Goal: Task Accomplishment & Management: Use online tool/utility

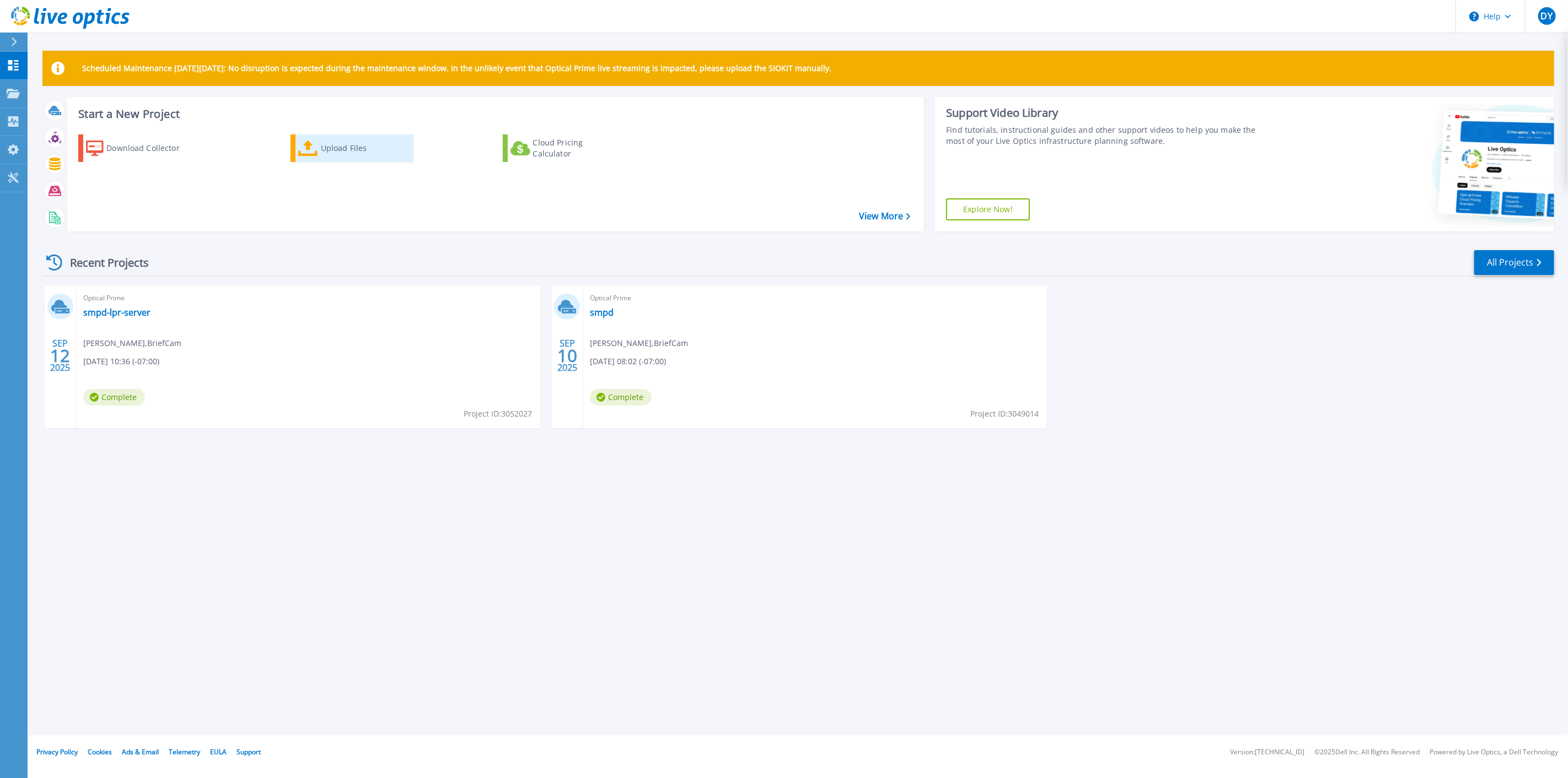
click at [316, 154] on icon at bounding box center [308, 149] width 20 height 16
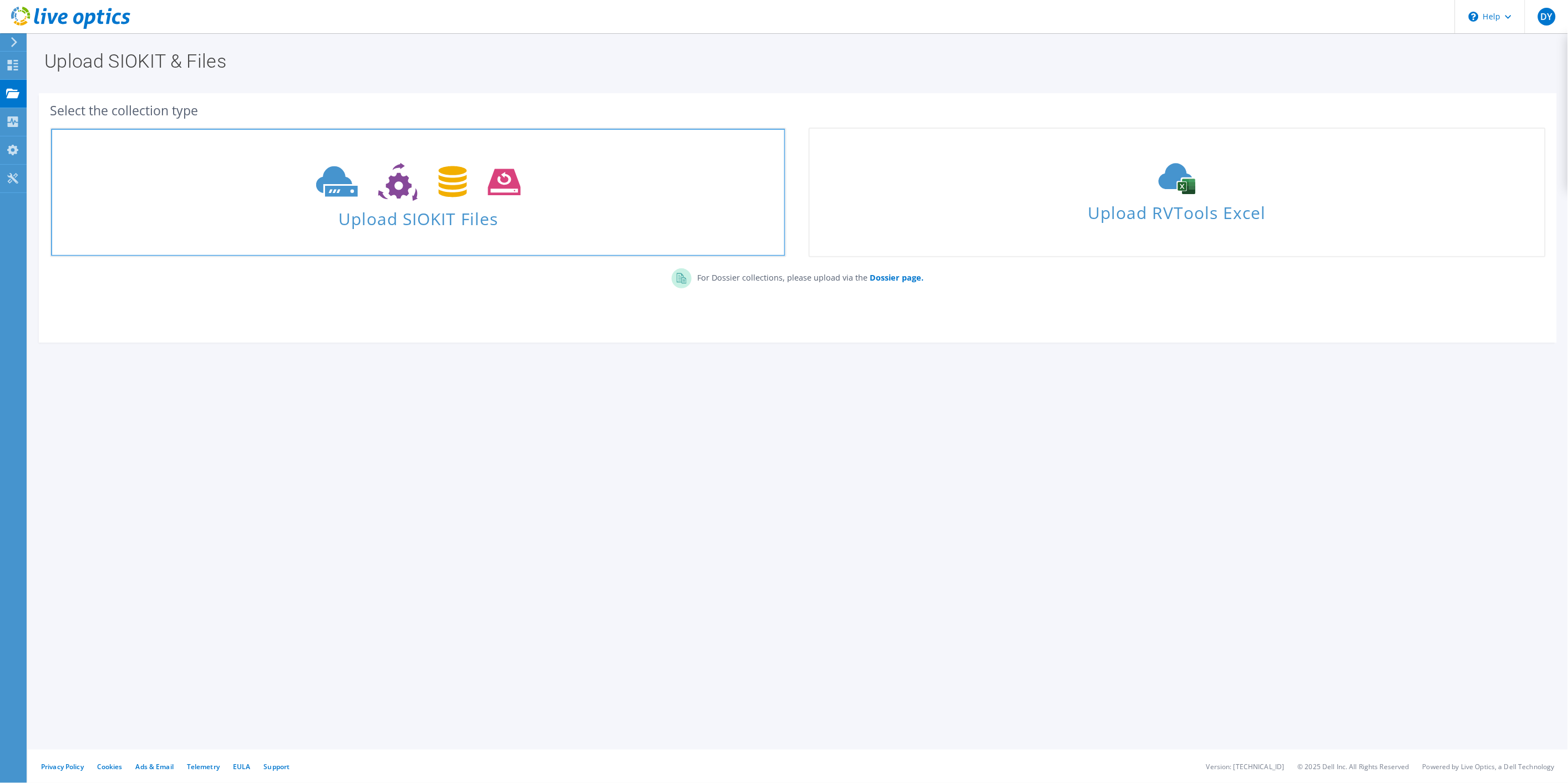
click at [380, 214] on span "Upload SIOKIT Files" at bounding box center [418, 215] width 734 height 24
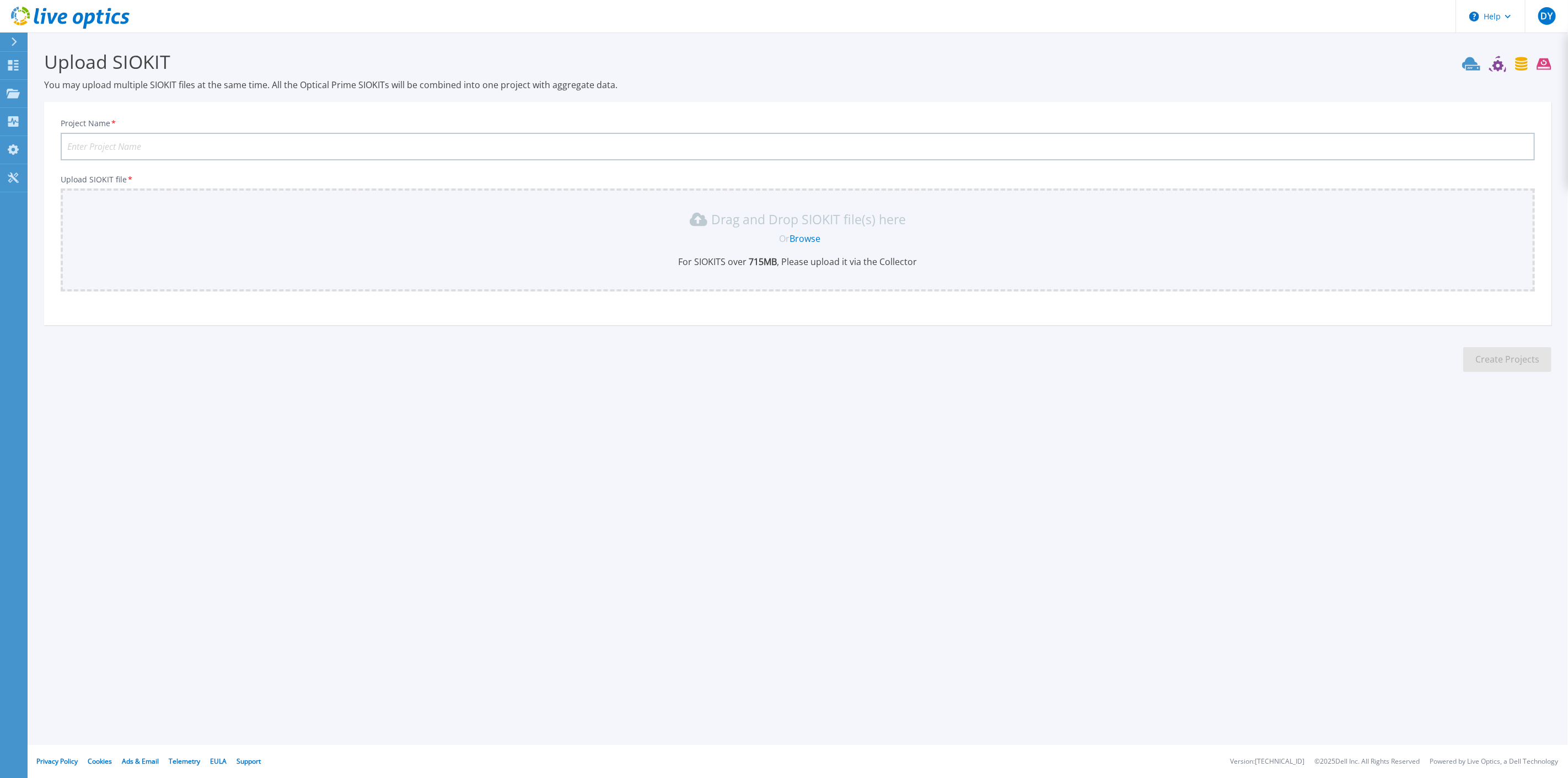
click at [284, 144] on input "Project Name *" at bounding box center [798, 146] width 1474 height 28
type input "W"
type input "Sante Fe - VSServer"
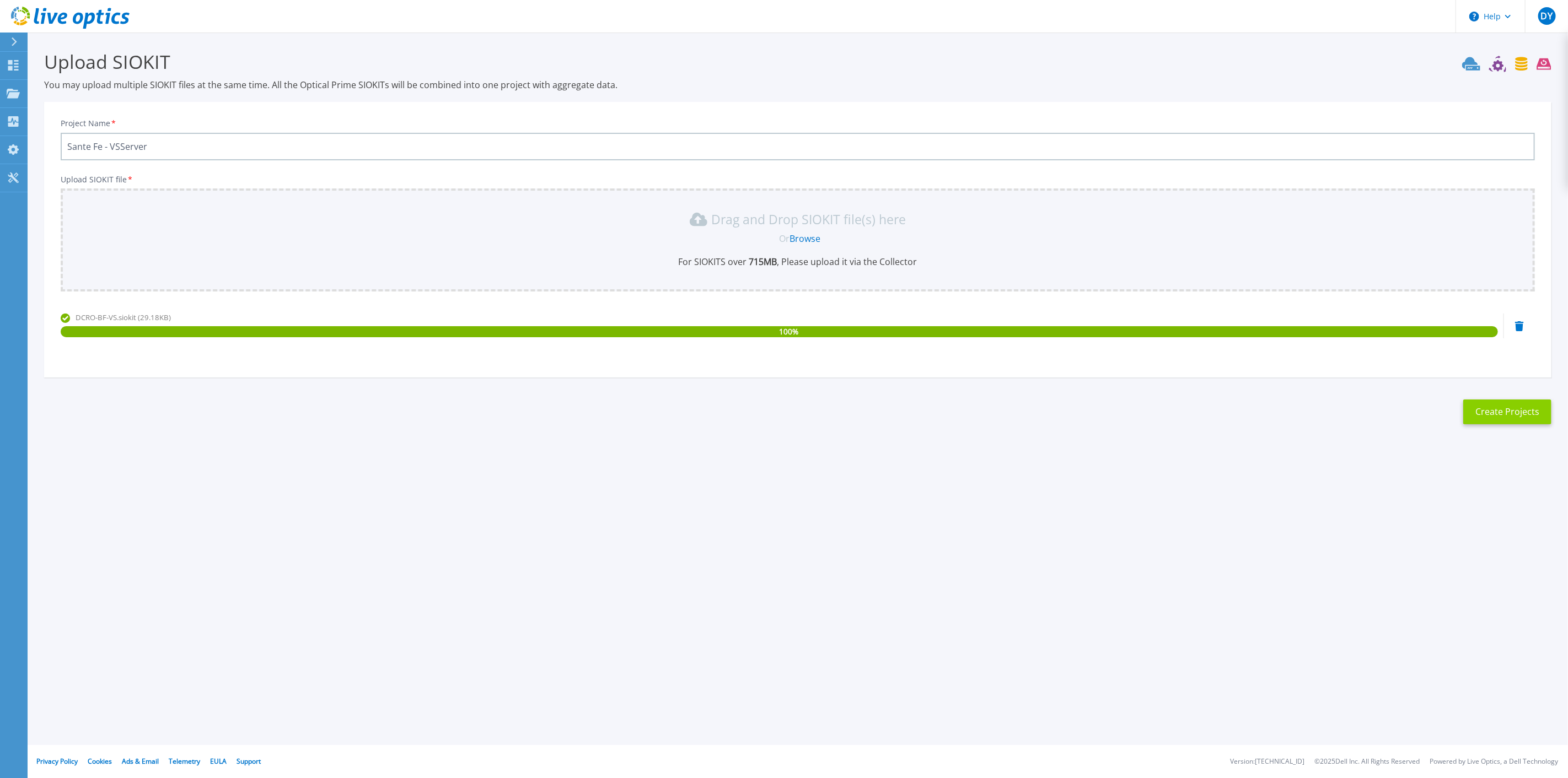
click at [1540, 406] on button "Create Projects" at bounding box center [1507, 411] width 88 height 25
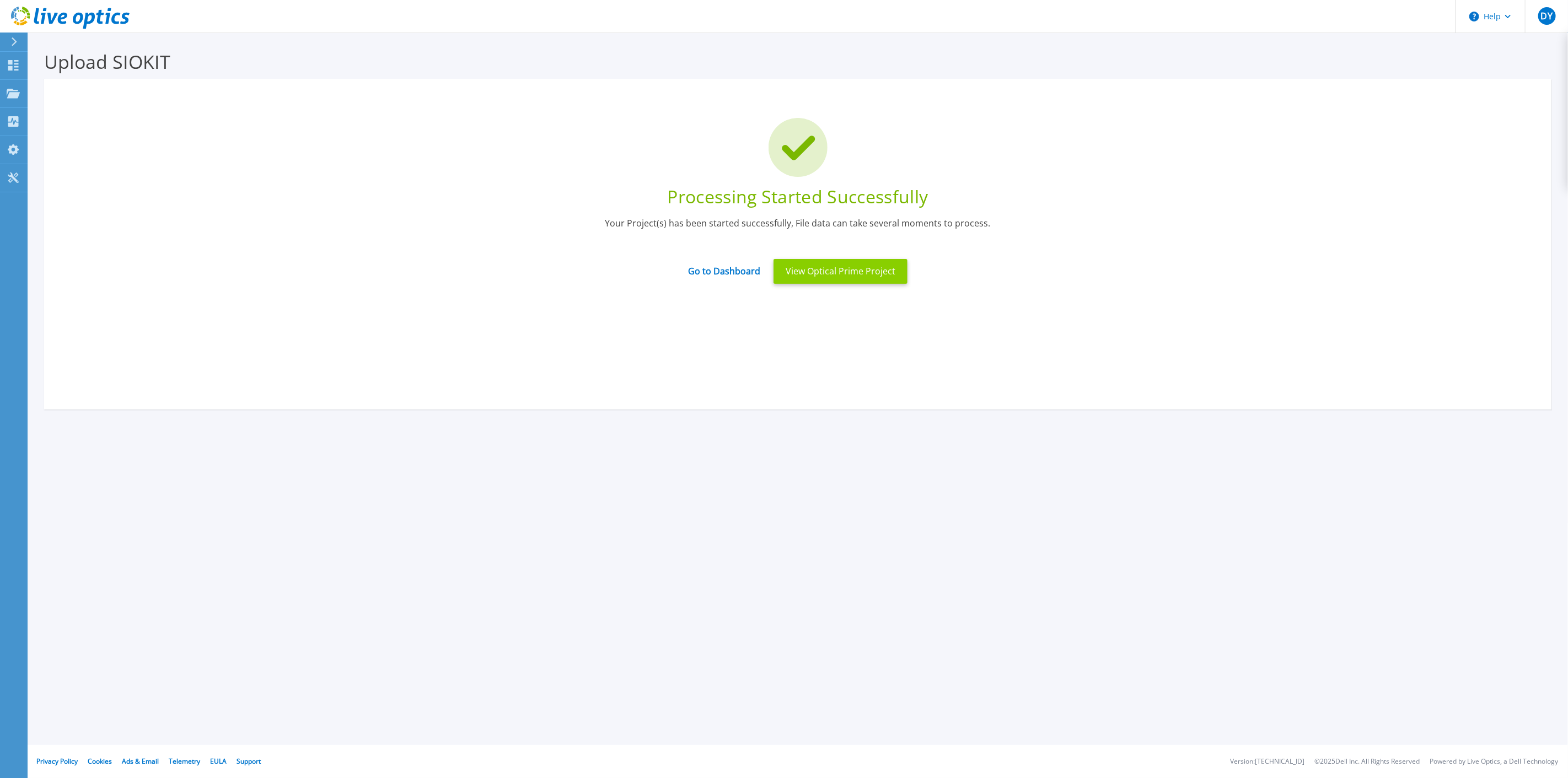
click at [852, 273] on button "View Optical Prime Project" at bounding box center [841, 270] width 134 height 25
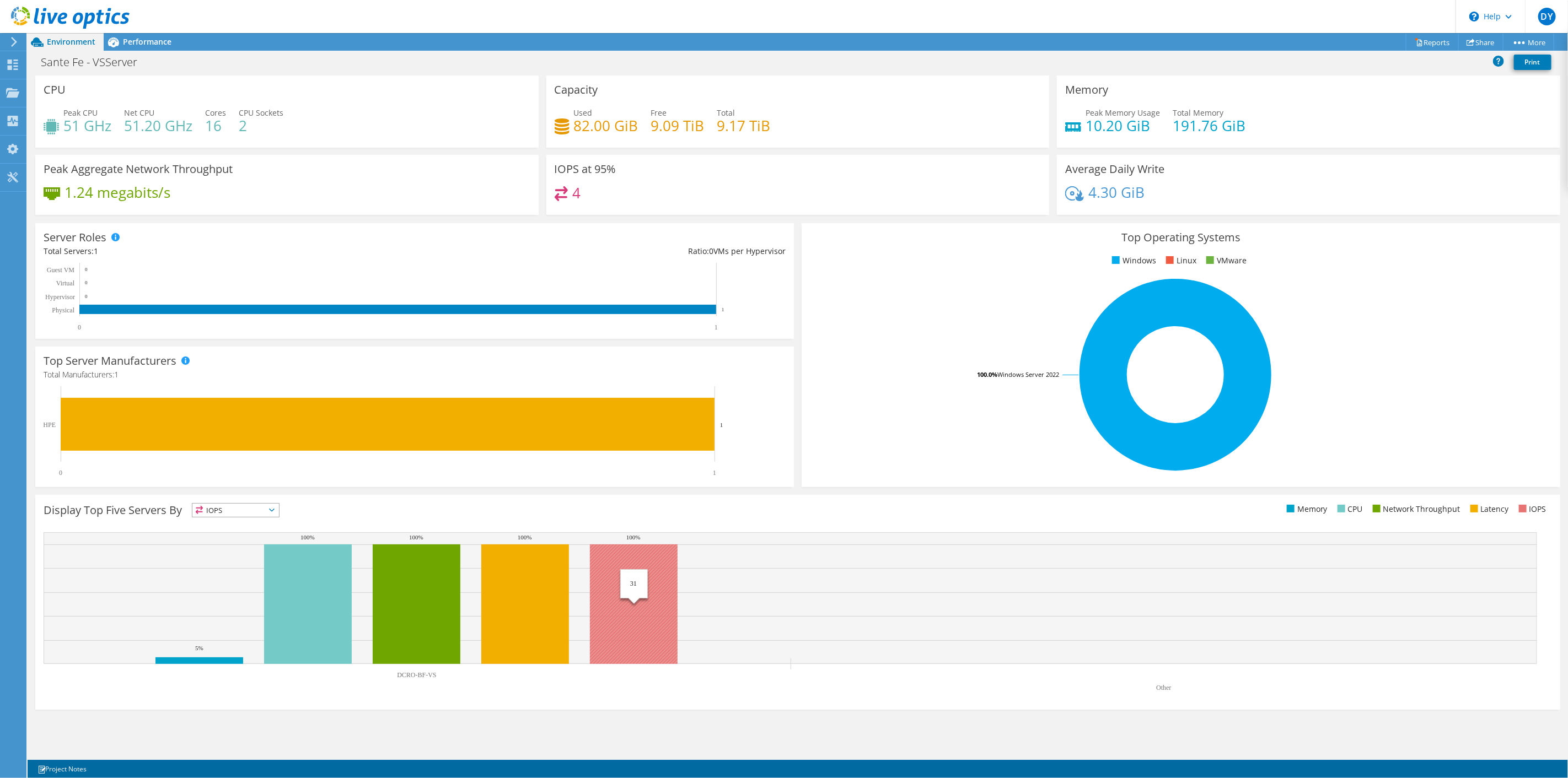
click at [653, 639] on rect at bounding box center [634, 604] width 88 height 119
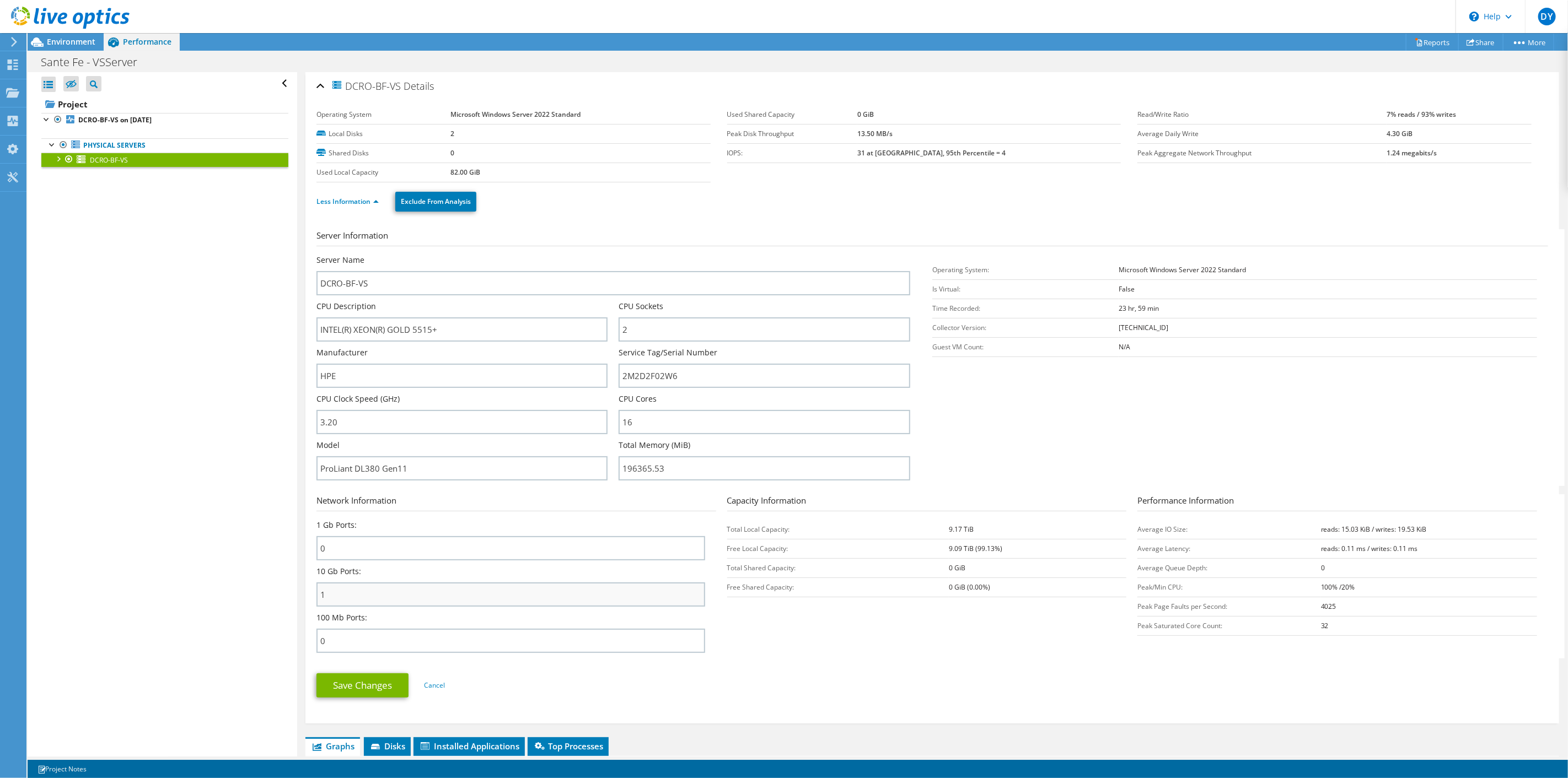
scroll to position [459, 0]
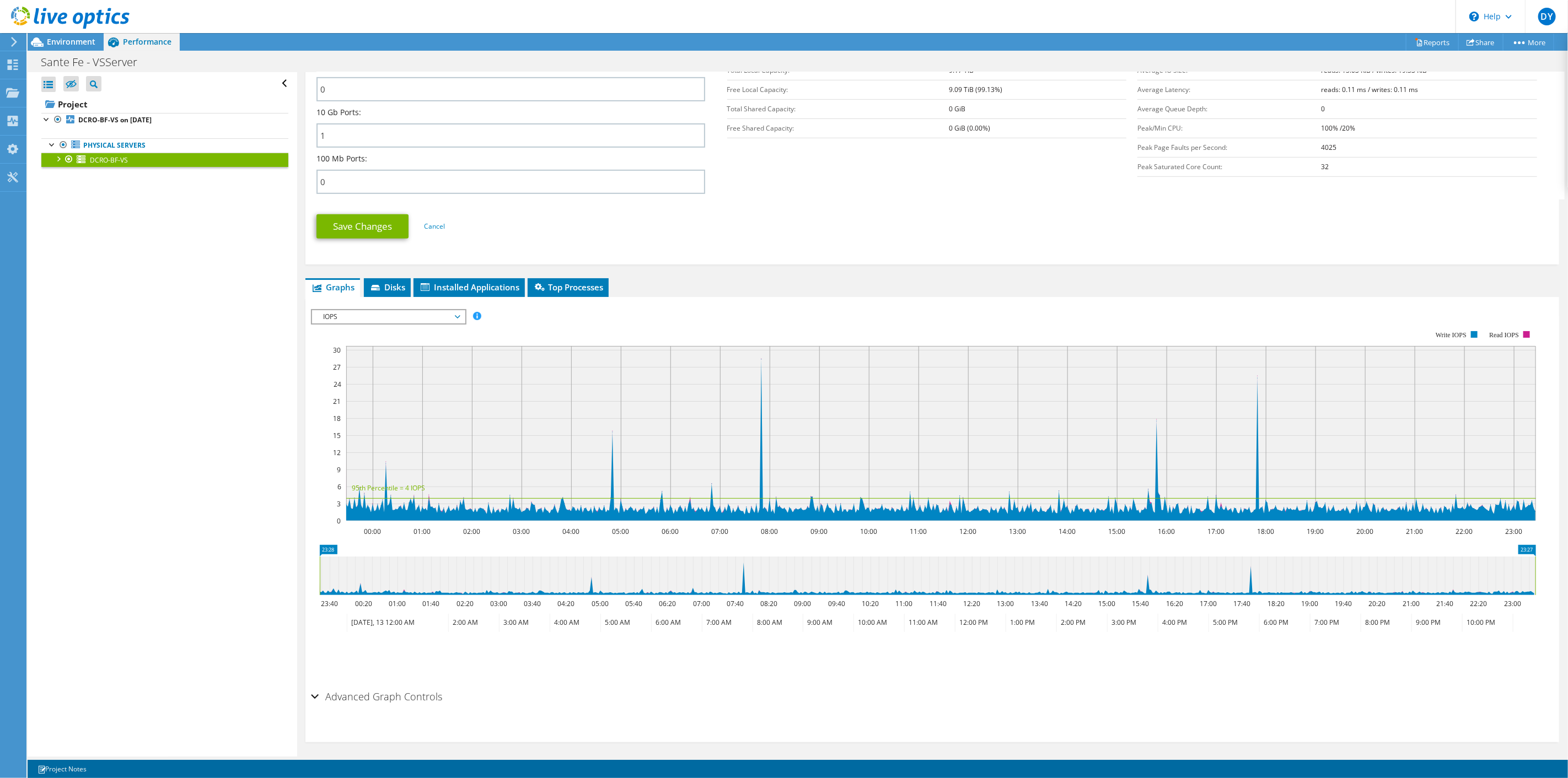
click at [392, 312] on span "IOPS" at bounding box center [388, 317] width 142 height 14
click at [345, 442] on li "All" at bounding box center [388, 449] width 153 height 14
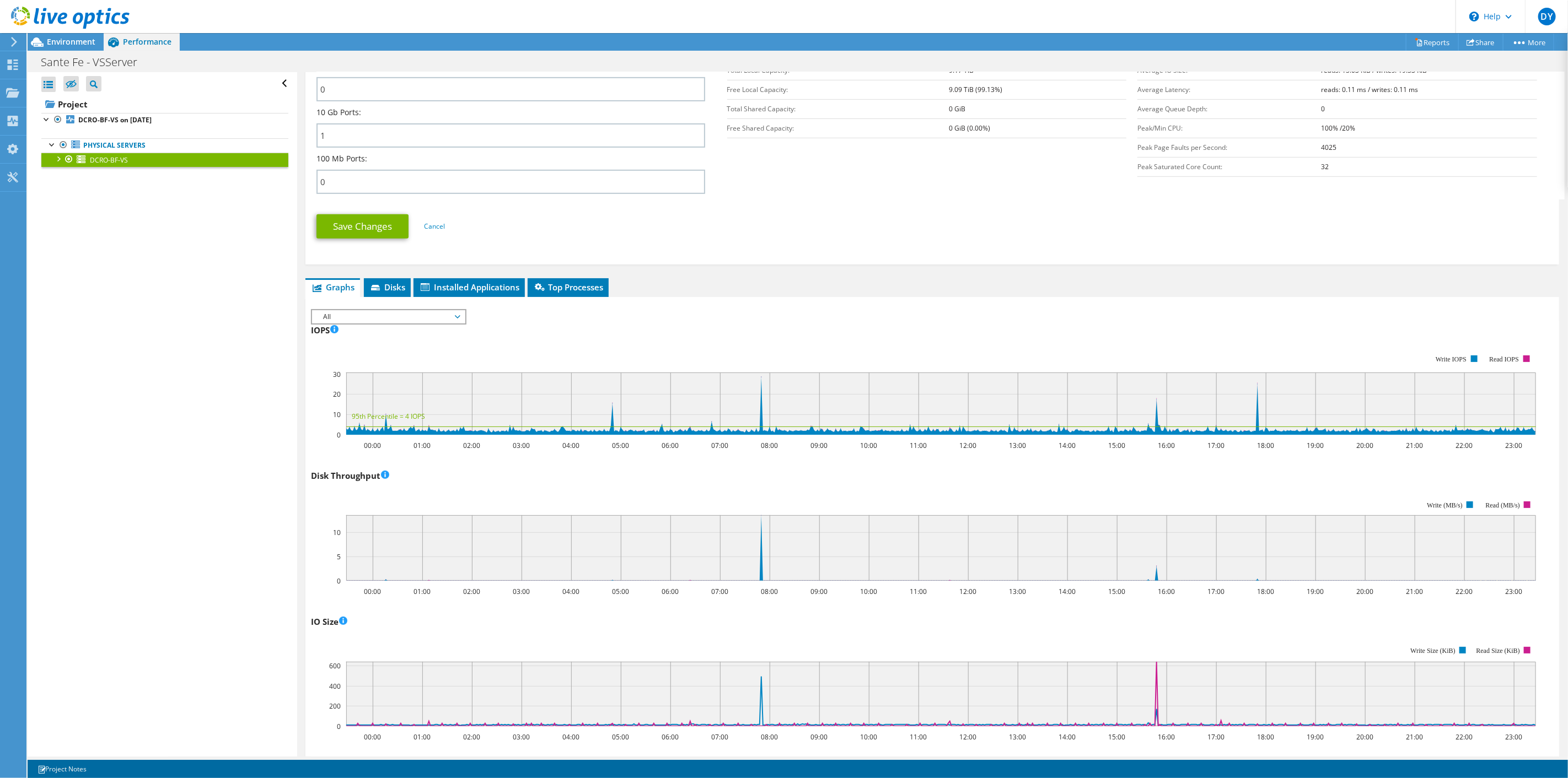
click at [261, 442] on div "Open All Close All Hide Excluded Nodes Project Tree Filter" at bounding box center [162, 414] width 269 height 684
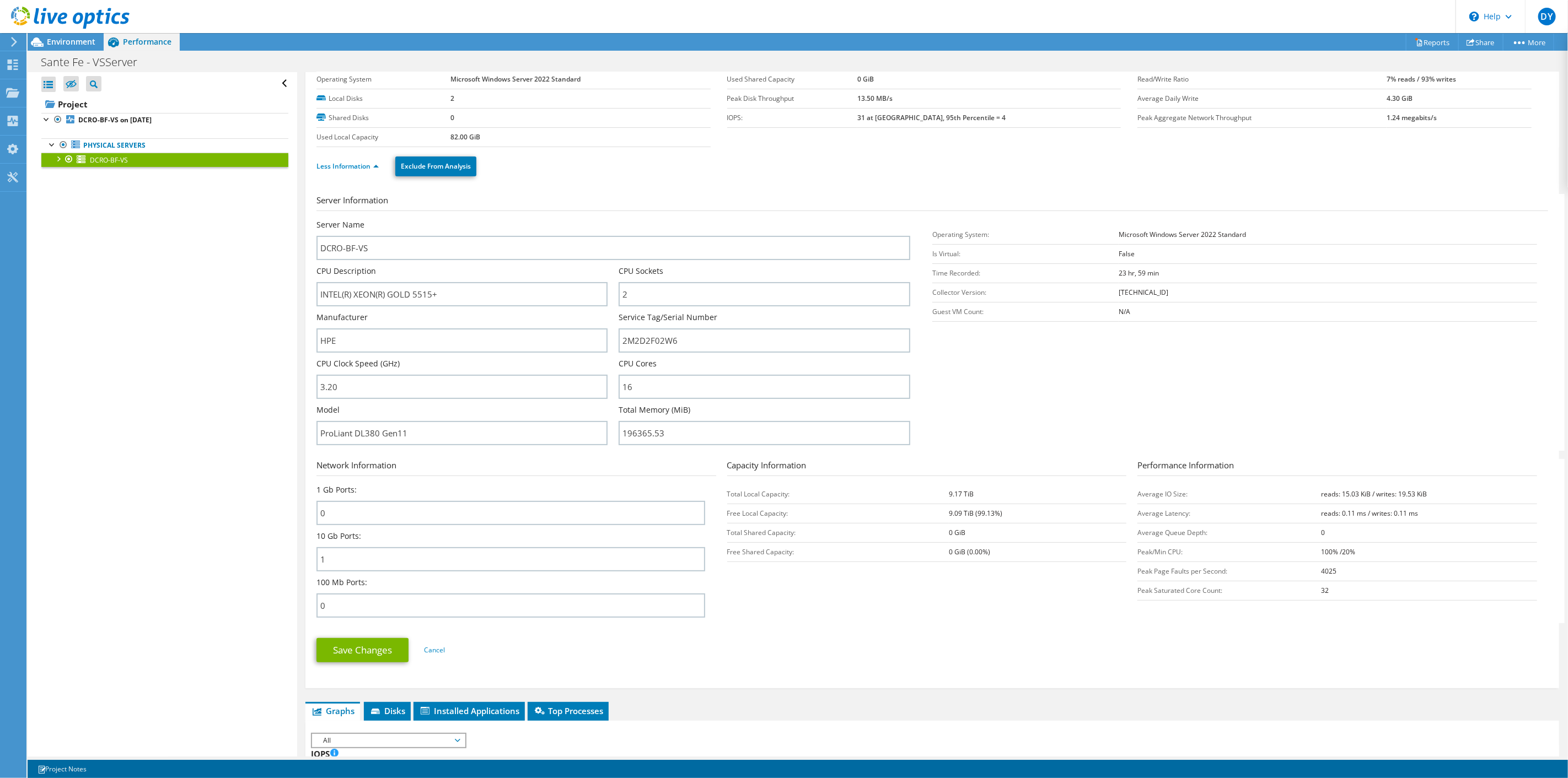
scroll to position [0, 0]
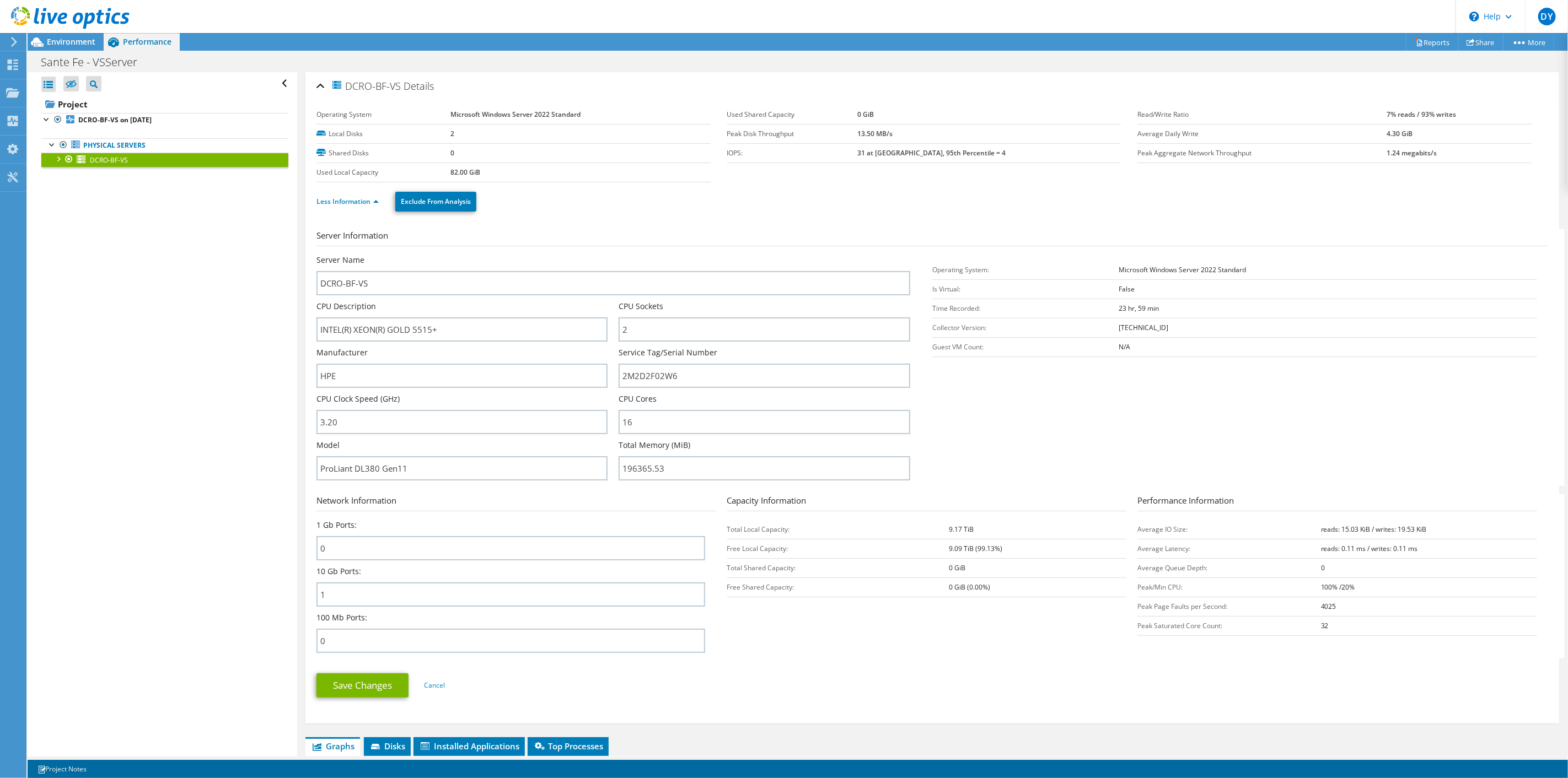
click at [54, 158] on div at bounding box center [58, 158] width 11 height 11
click at [64, 205] on div at bounding box center [64, 202] width 11 height 11
click at [137, 221] on link "Broadcom NetXtreme E-Series Quad-port 25Gb SFP28 PCIe Ethernet A" at bounding box center [165, 223] width 247 height 24
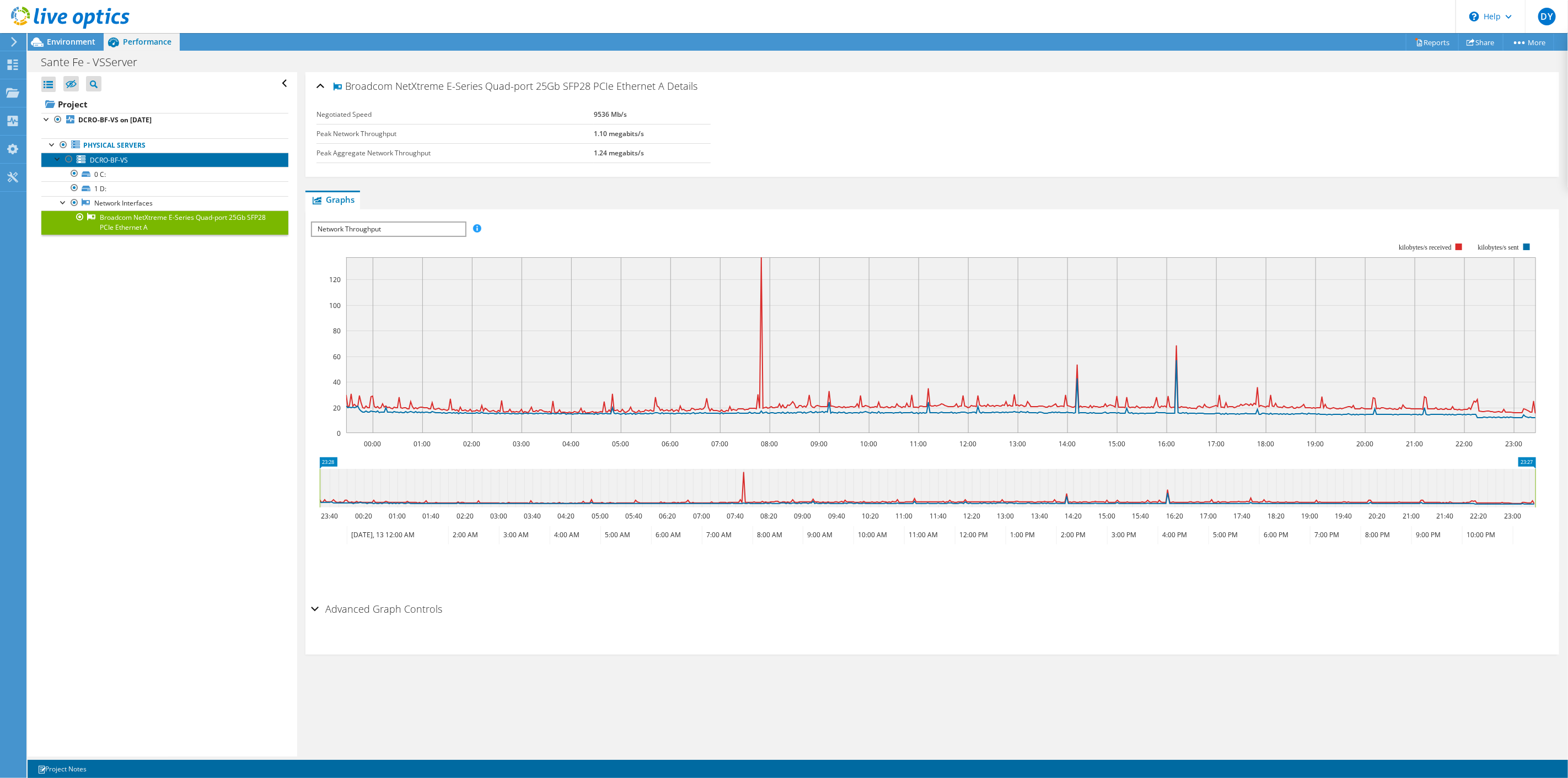
click at [111, 161] on span "DCRO-BF-VS" at bounding box center [109, 160] width 38 height 10
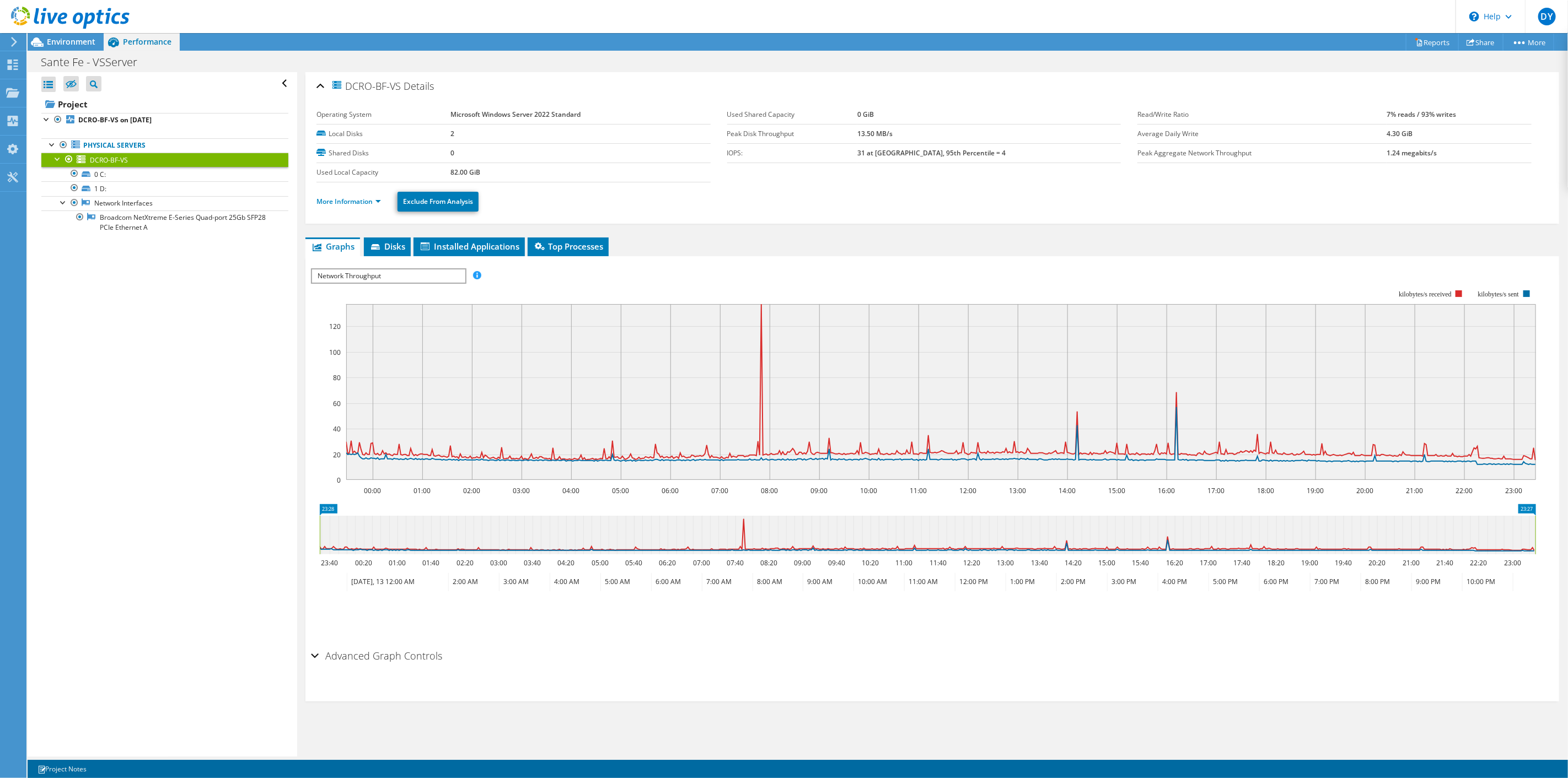
click at [396, 270] on span "Network Throughput" at bounding box center [388, 276] width 153 height 14
click at [357, 336] on li "CPU Percentage" at bounding box center [388, 342] width 153 height 14
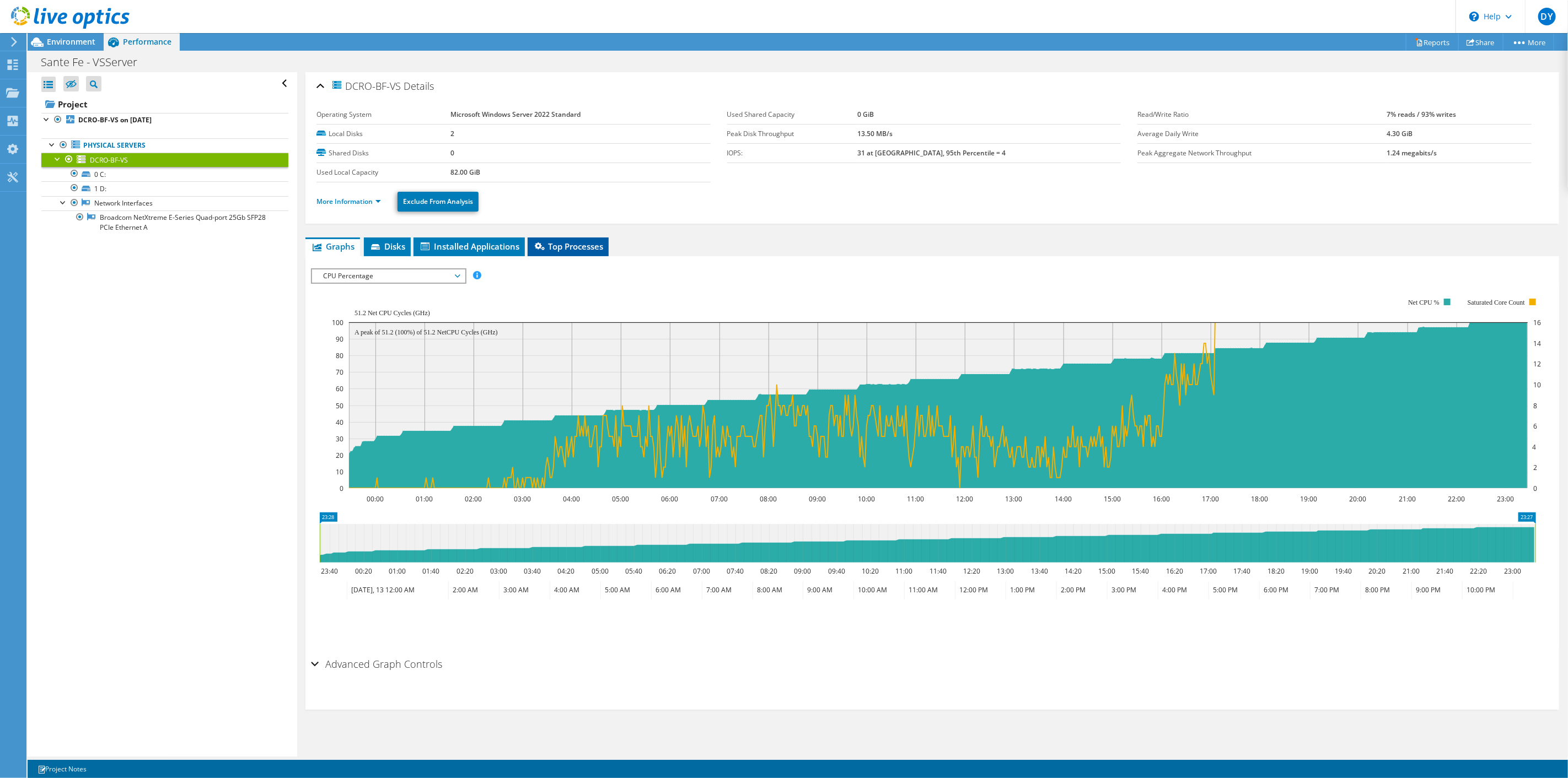
click at [584, 250] on span "Top Processes" at bounding box center [568, 247] width 70 height 11
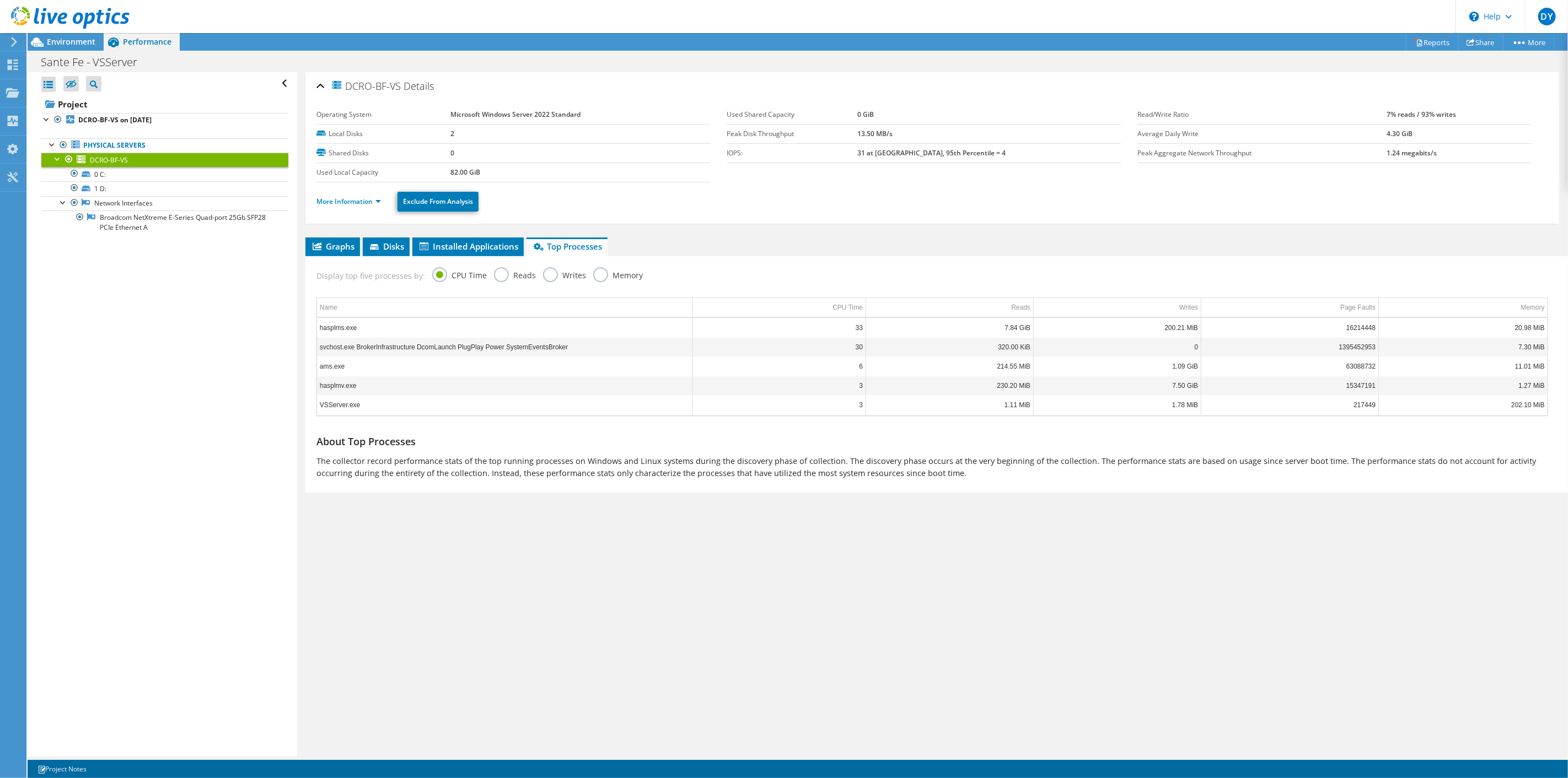
click at [599, 274] on label "Memory" at bounding box center [618, 274] width 49 height 14
click at [0, 0] on input "Memory" at bounding box center [0, 0] width 0 height 0
click at [556, 277] on label "Writes" at bounding box center [564, 274] width 43 height 14
click at [0, 0] on input "Writes" at bounding box center [0, 0] width 0 height 0
click at [499, 273] on label "Reads" at bounding box center [514, 274] width 42 height 14
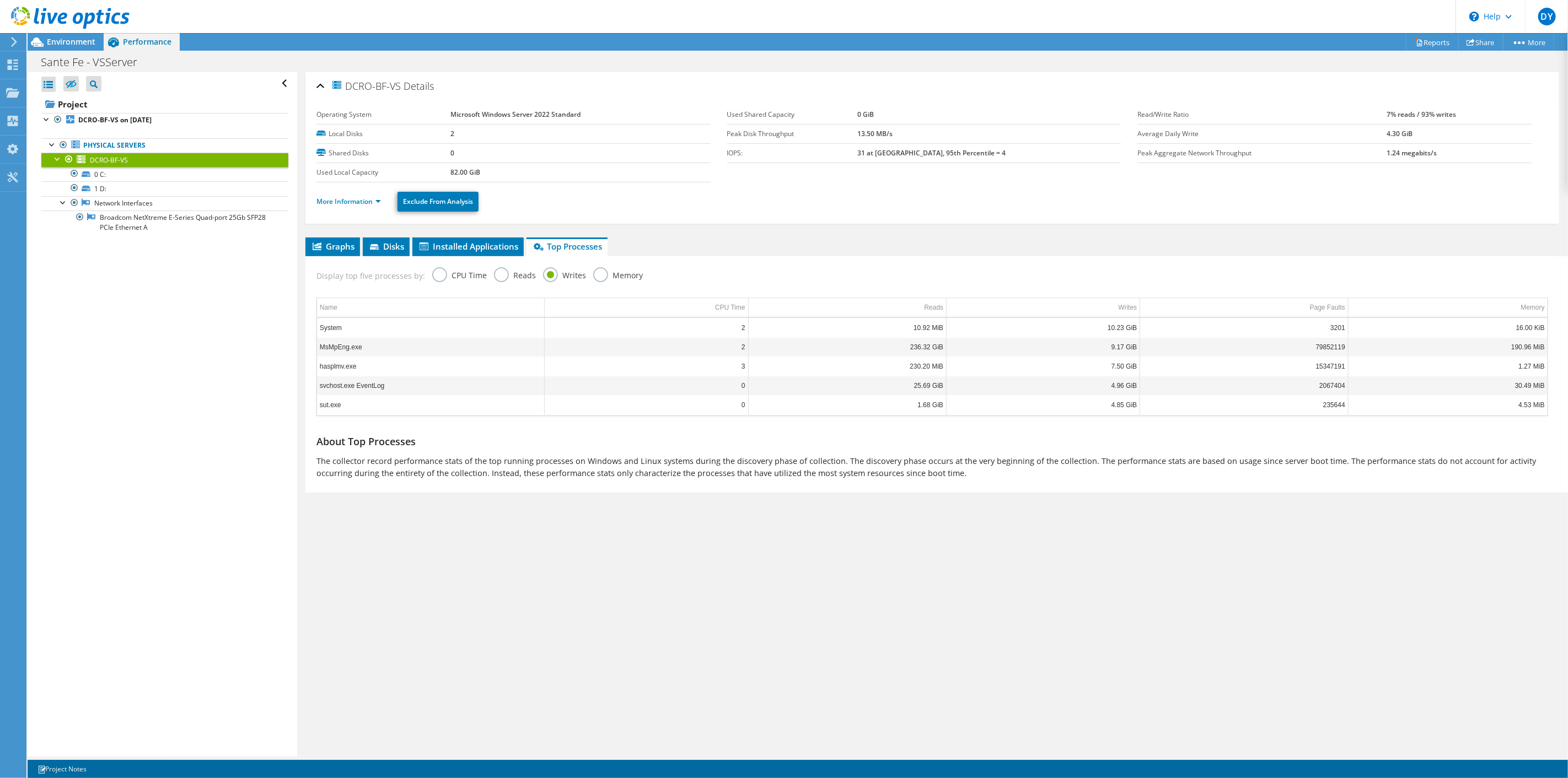
click at [0, 0] on input "Reads" at bounding box center [0, 0] width 0 height 0
click at [469, 273] on label "CPU Time" at bounding box center [459, 274] width 55 height 14
click at [0, 0] on input "CPU Time" at bounding box center [0, 0] width 0 height 0
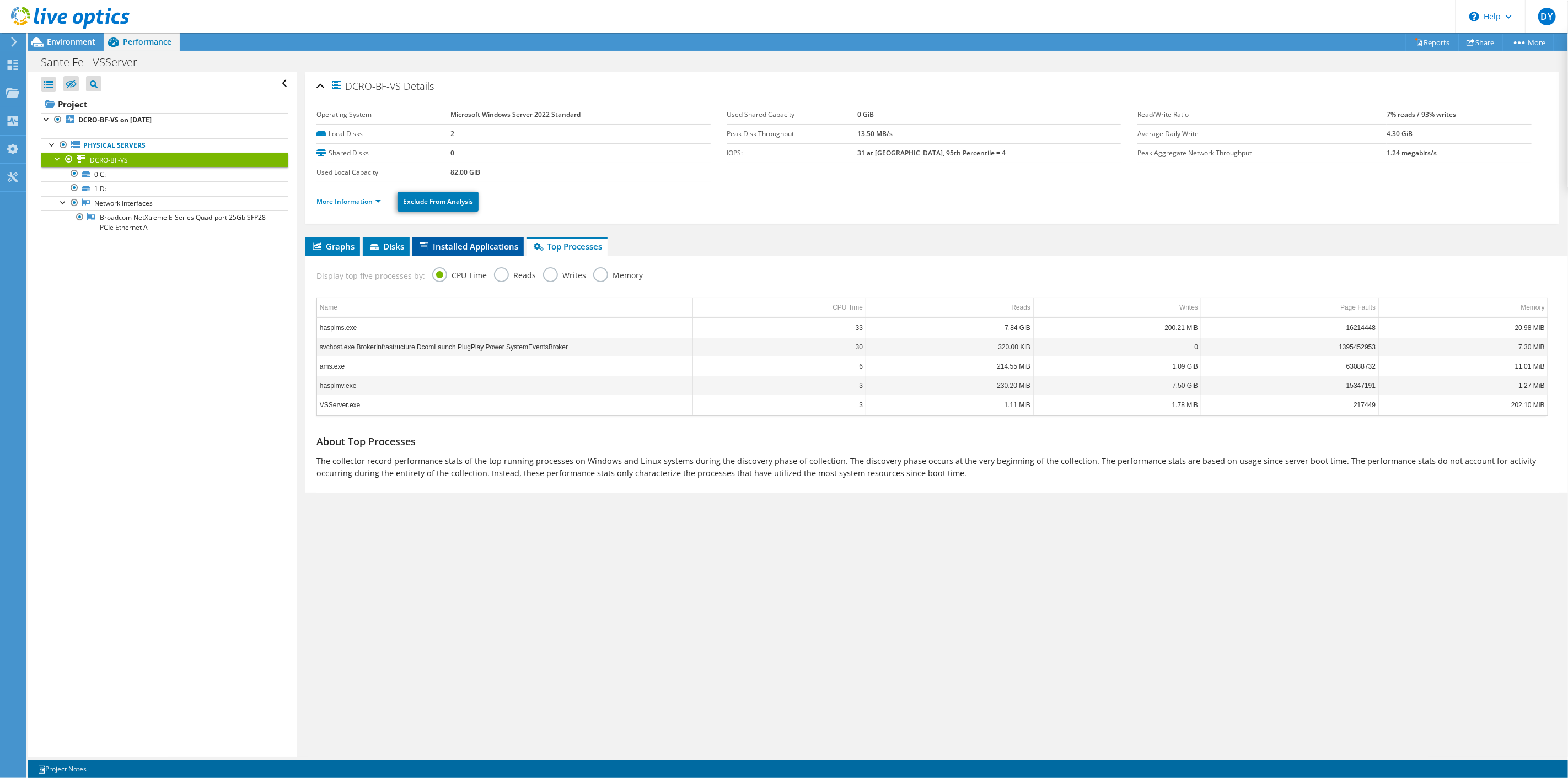
click at [467, 244] on span "Installed Applications" at bounding box center [468, 247] width 100 height 11
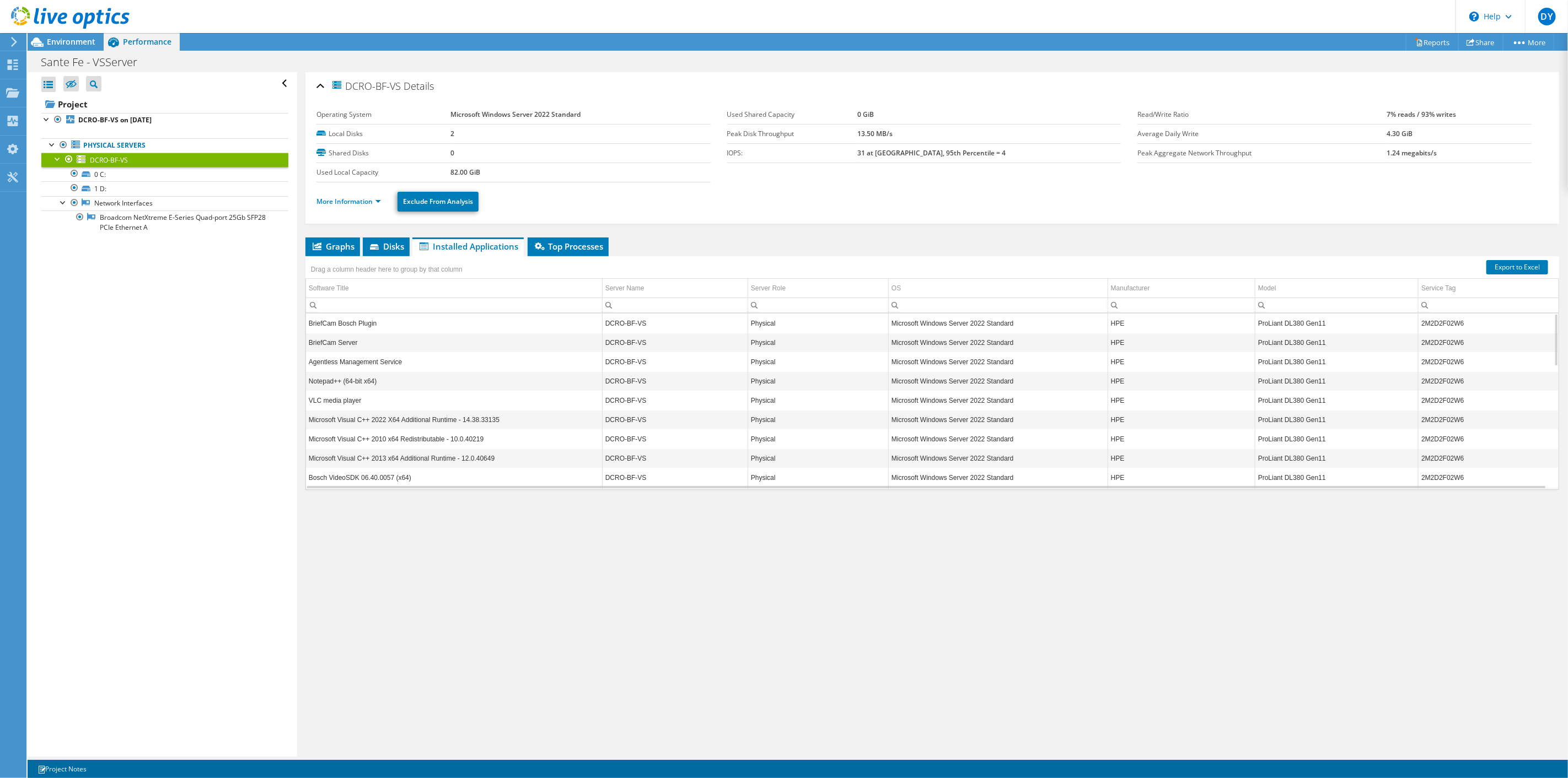
click at [371, 327] on td "BriefCam Bosch Plugin" at bounding box center [454, 323] width 296 height 19
click at [369, 341] on td "BriefCam Server" at bounding box center [454, 342] width 296 height 19
click at [114, 144] on link "Physical Servers" at bounding box center [165, 146] width 247 height 14
click at [119, 123] on b "DCRO-BF-VS on [DATE]" at bounding box center [115, 120] width 73 height 10
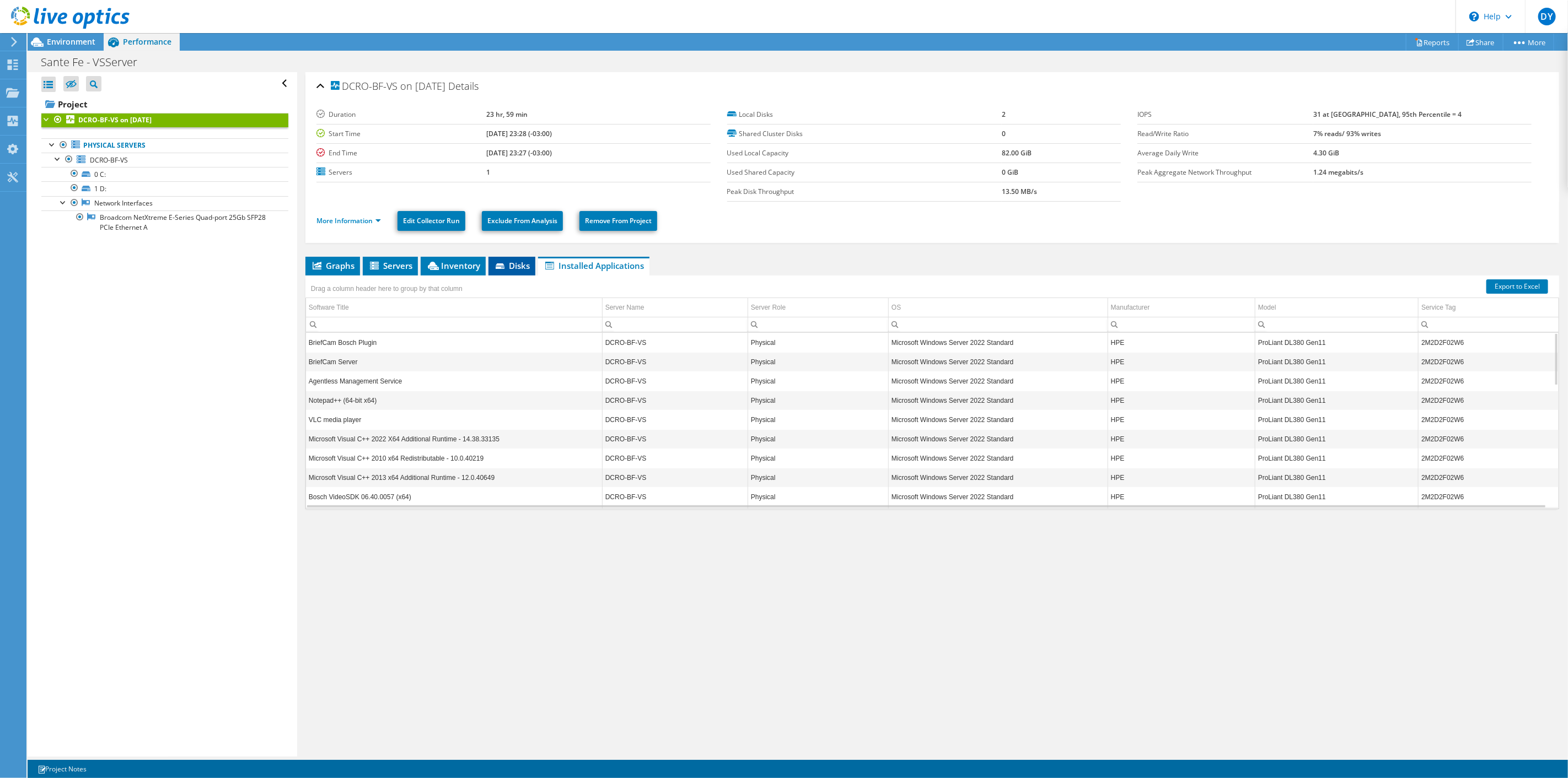
click at [525, 265] on span "Disks" at bounding box center [511, 266] width 36 height 11
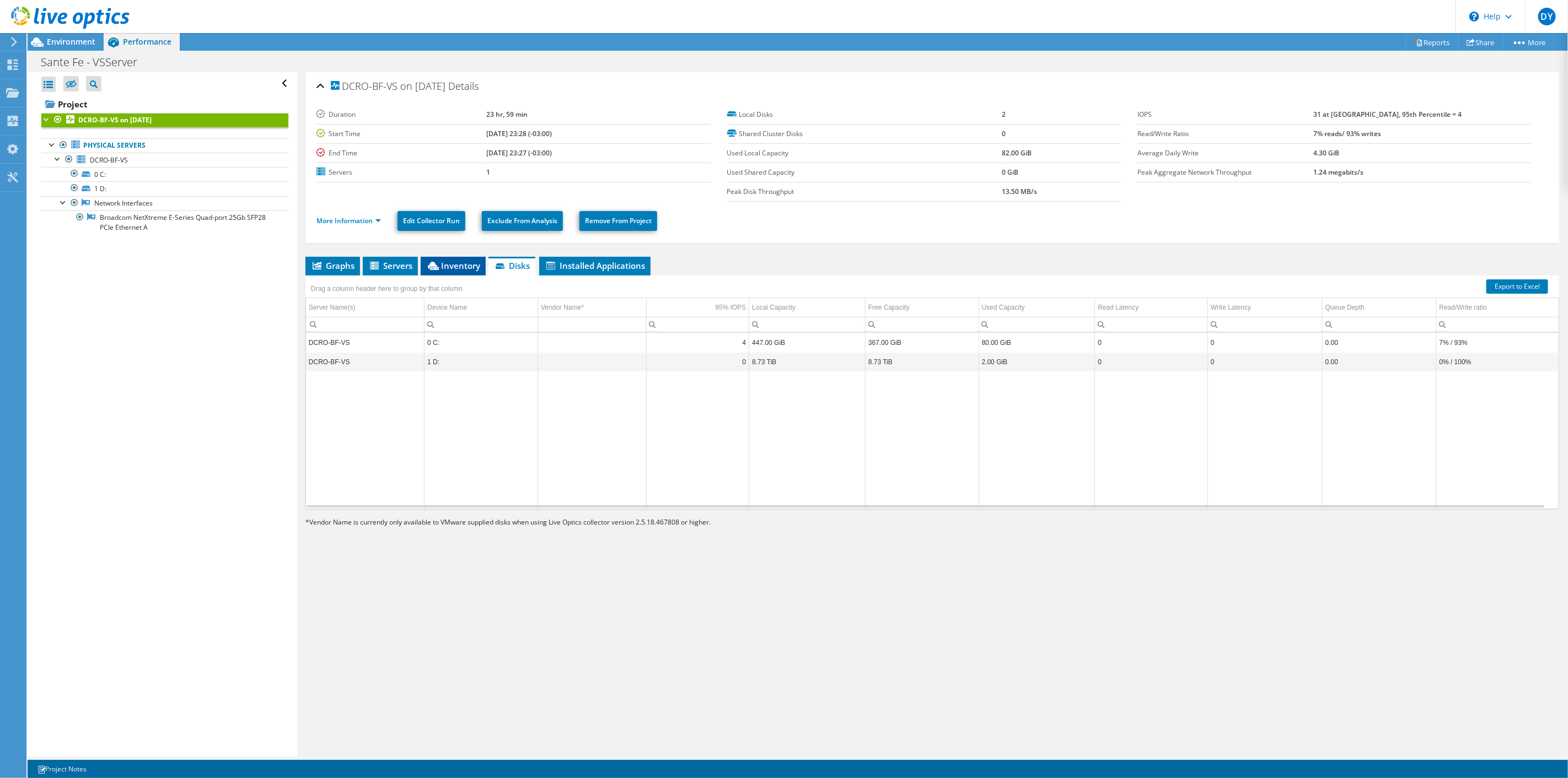
click at [455, 263] on span "Inventory" at bounding box center [453, 266] width 54 height 11
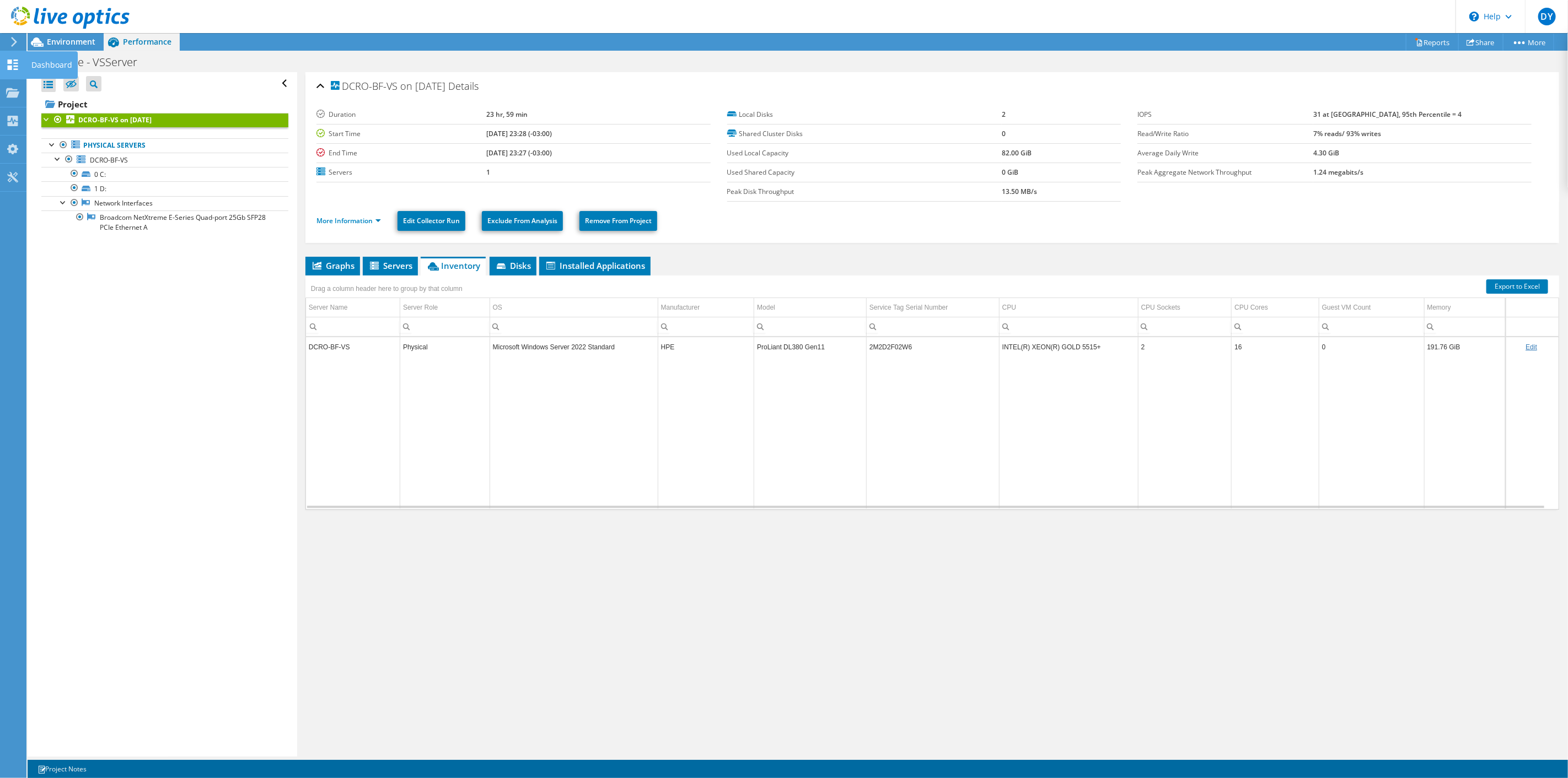
click at [15, 69] on use at bounding box center [13, 64] width 10 height 10
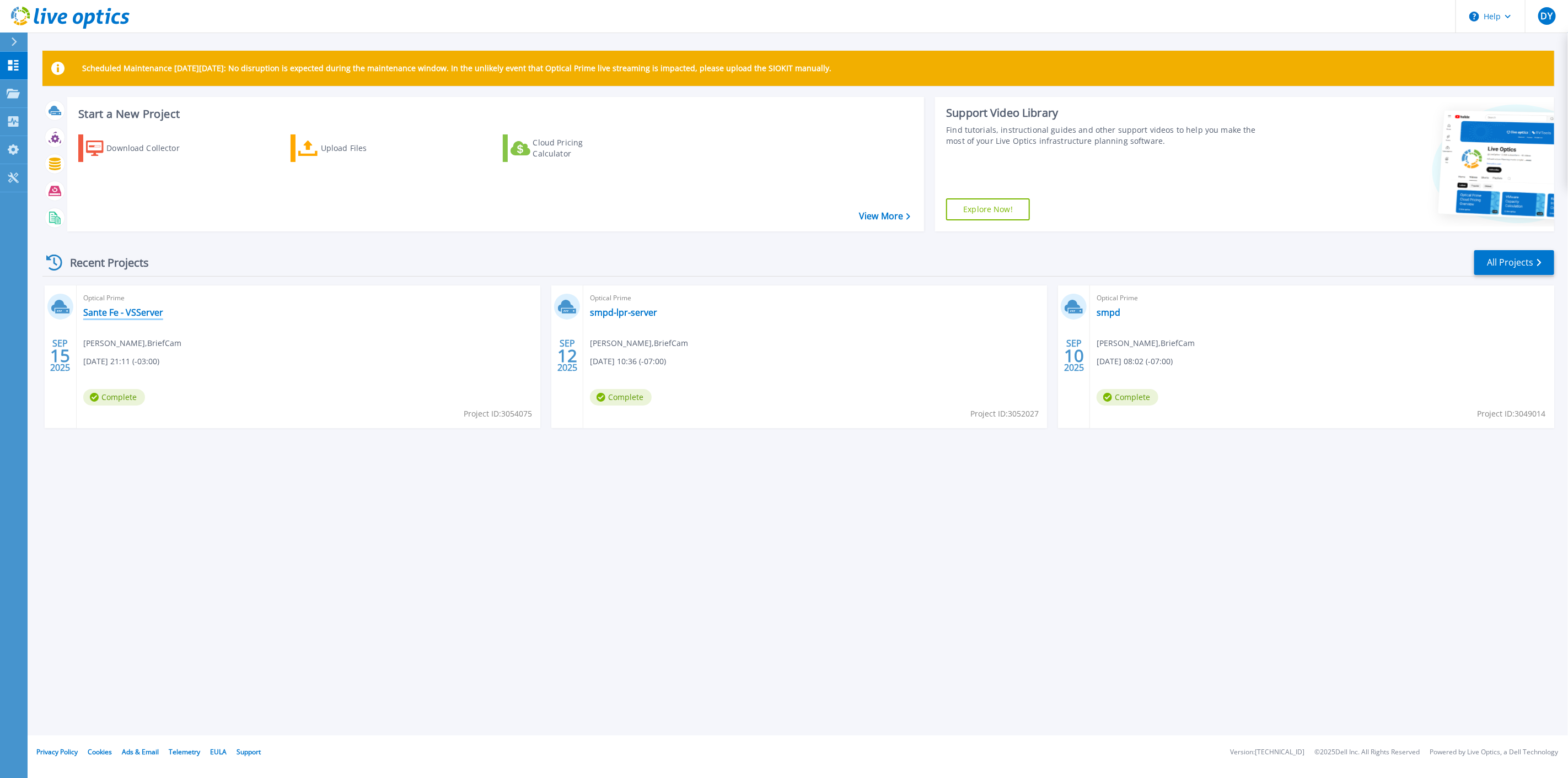
click at [120, 311] on link "Sante Fe - VSServer" at bounding box center [123, 313] width 80 height 11
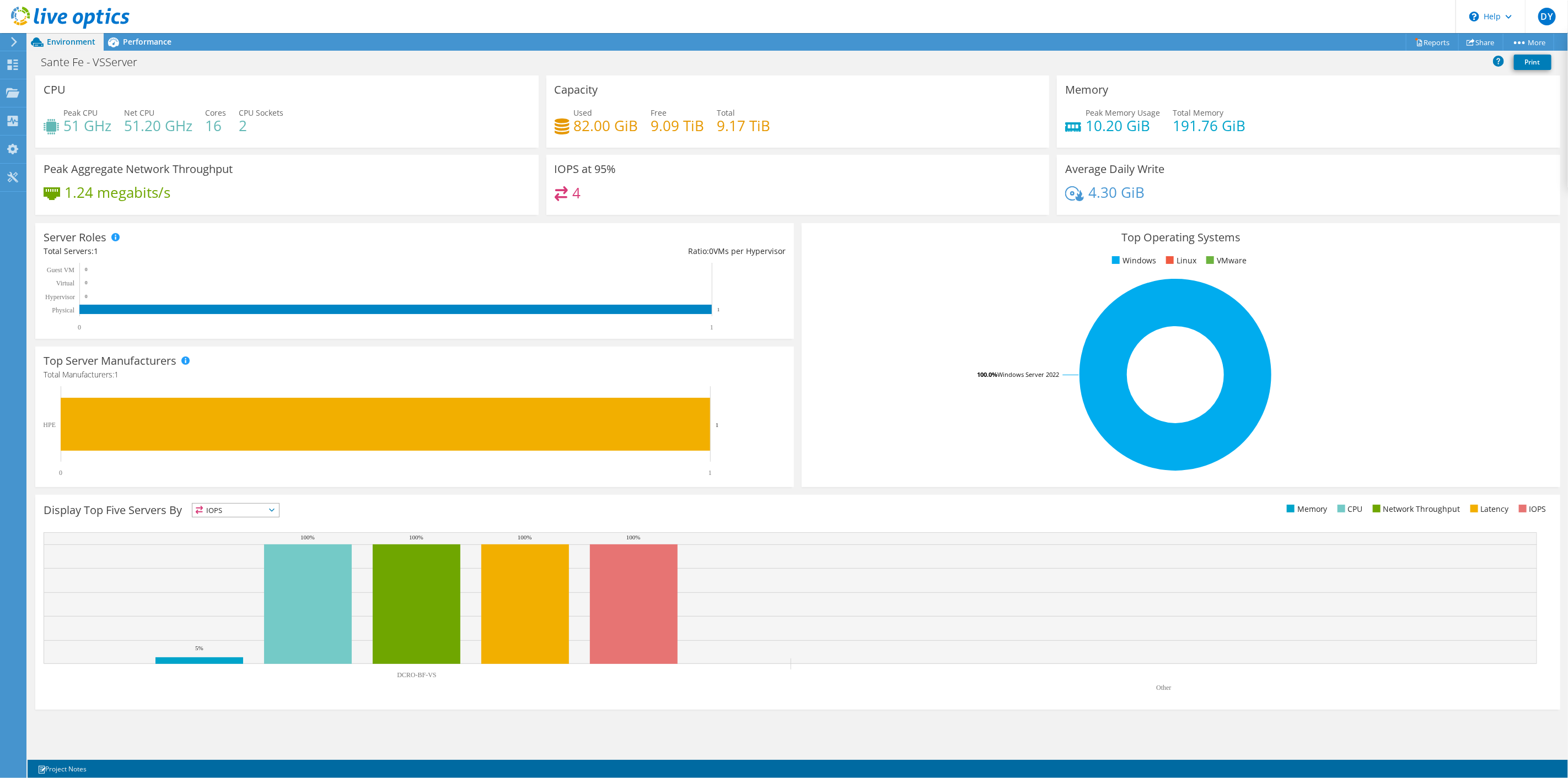
click at [235, 511] on span "IOPS" at bounding box center [236, 510] width 87 height 14
click at [322, 758] on div "CPU Peak CPU 51 GHz Net CPU 51.20 GHz Cores 16 CPU Sockets 2 Capacity Used 82.0…" at bounding box center [798, 418] width 1540 height 684
click at [492, 623] on rect at bounding box center [525, 604] width 88 height 119
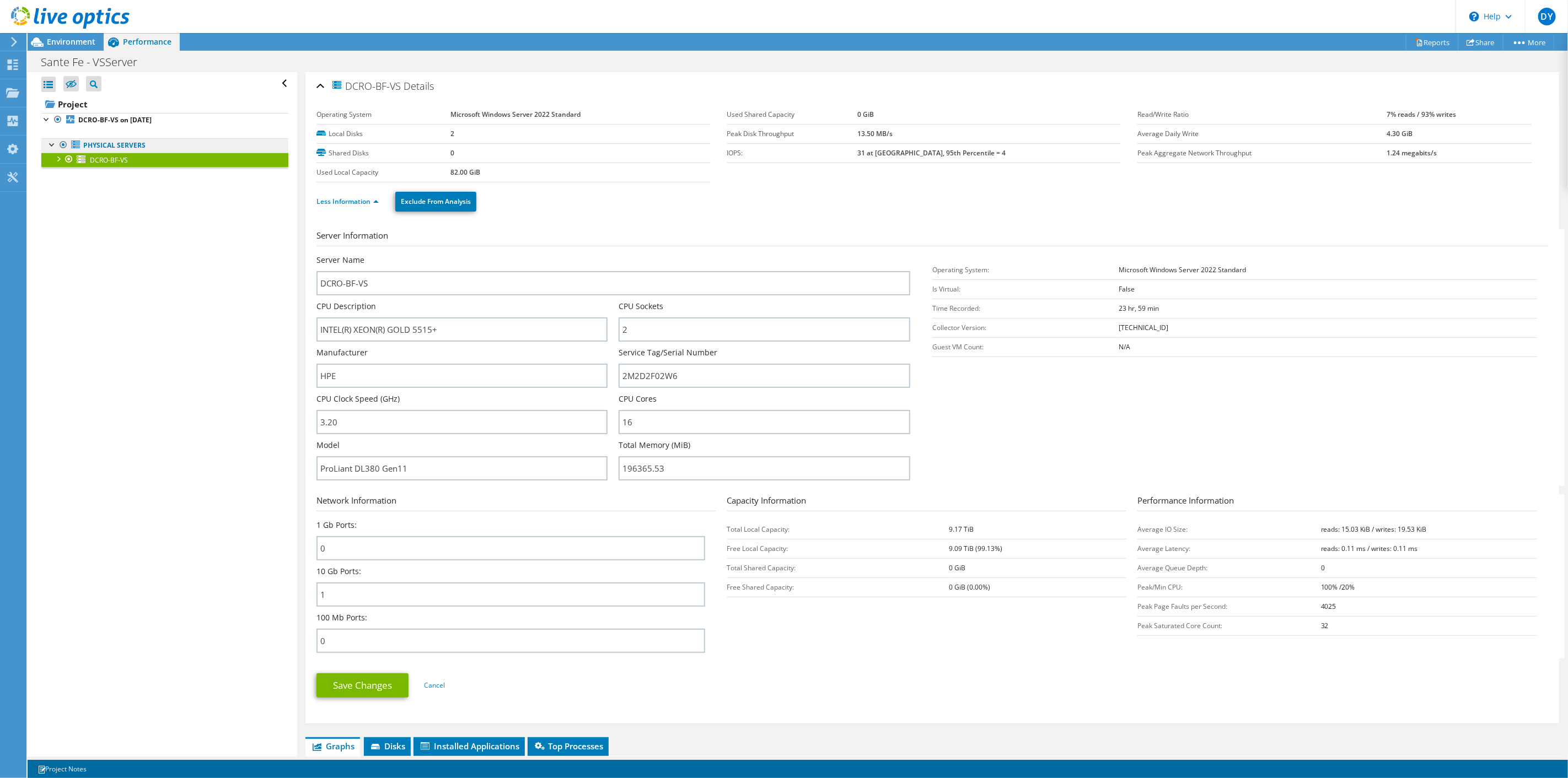
click at [85, 145] on link "Physical Servers" at bounding box center [165, 146] width 247 height 14
click at [85, 122] on b "DCRO-BF-VS on [DATE]" at bounding box center [115, 120] width 73 height 10
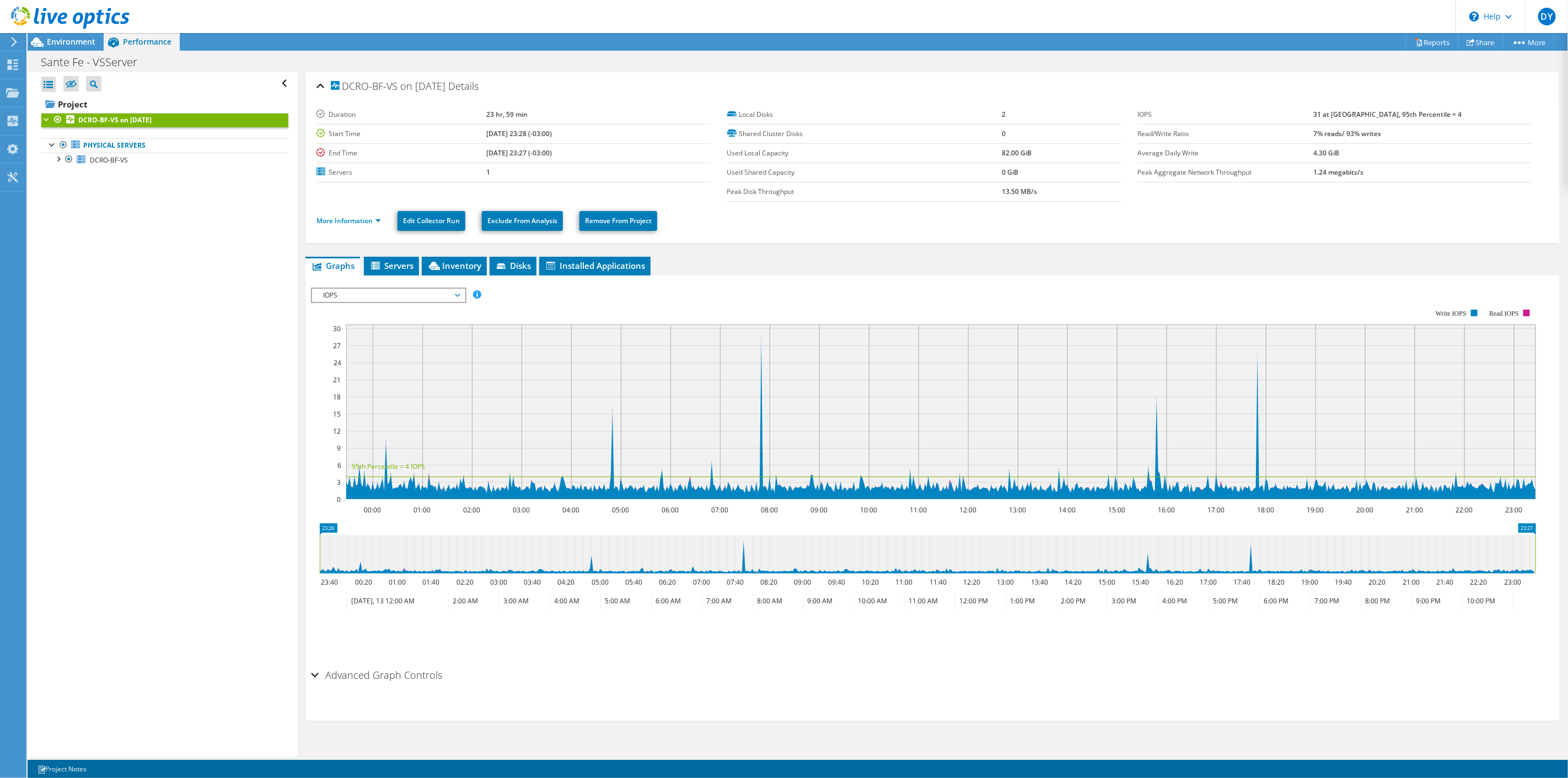
click at [349, 294] on span "IOPS" at bounding box center [388, 295] width 142 height 14
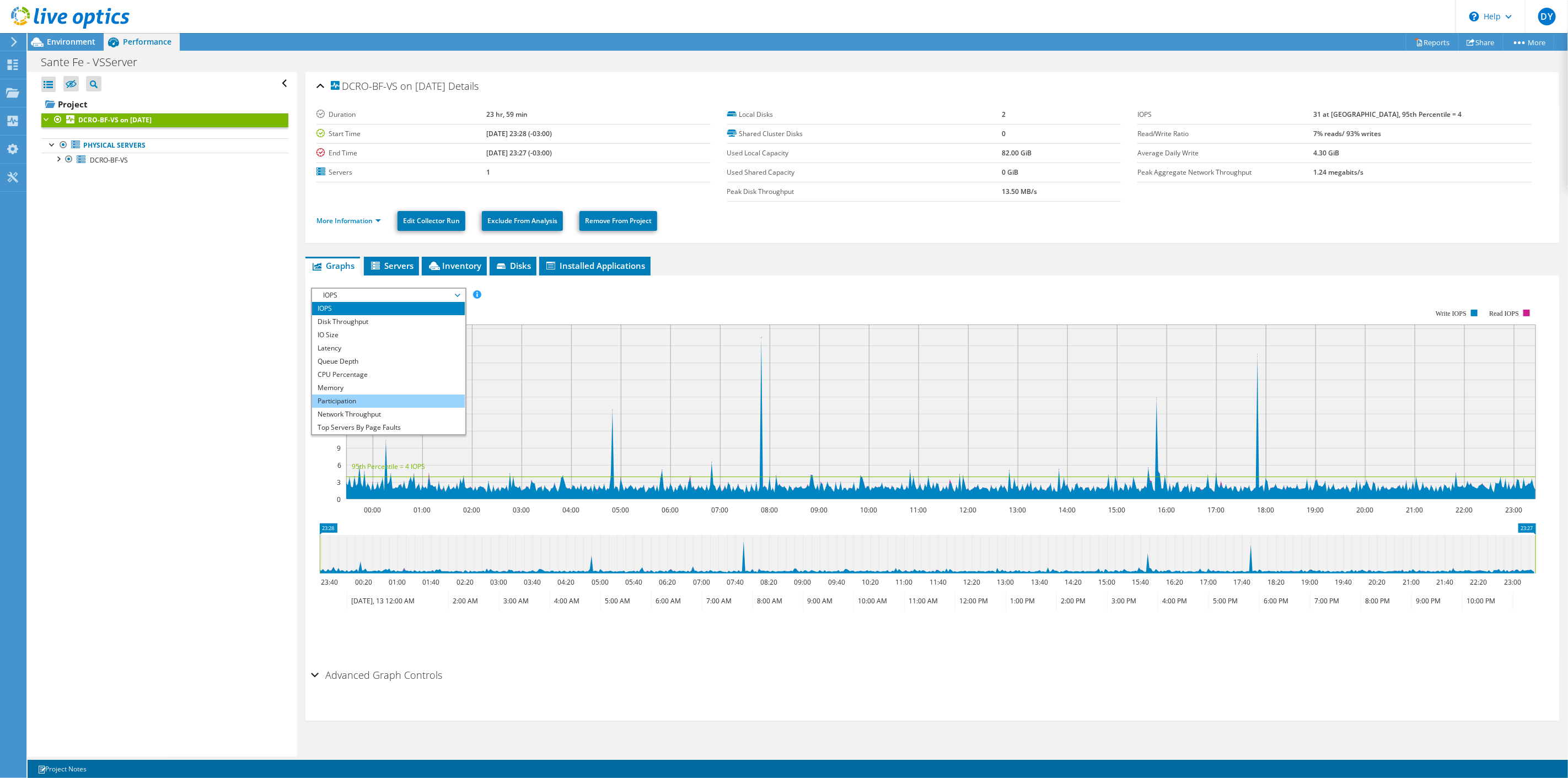
scroll to position [40, 0]
click at [350, 424] on li "All" at bounding box center [388, 427] width 153 height 14
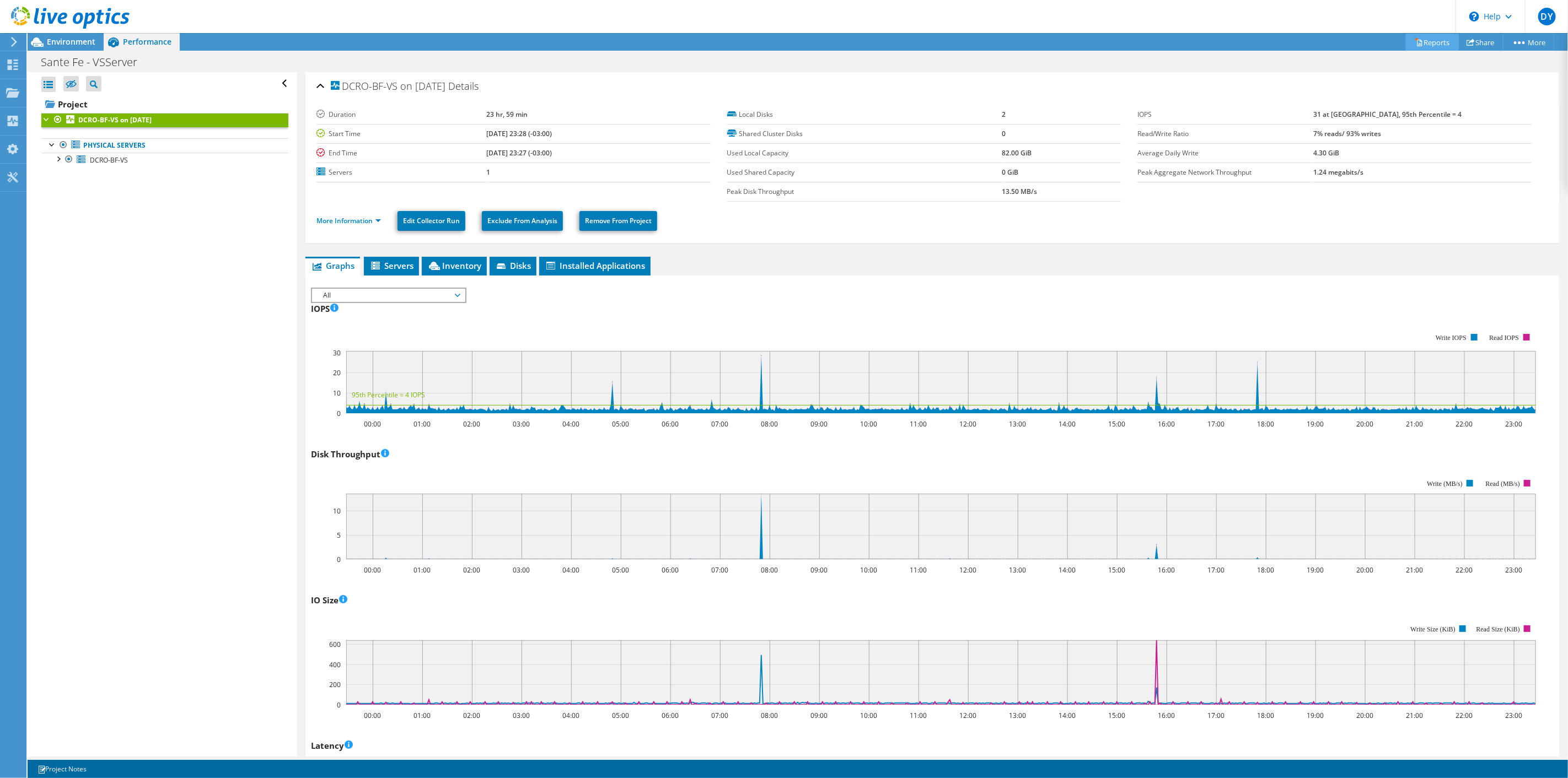
click at [1436, 43] on link "Reports" at bounding box center [1432, 41] width 53 height 17
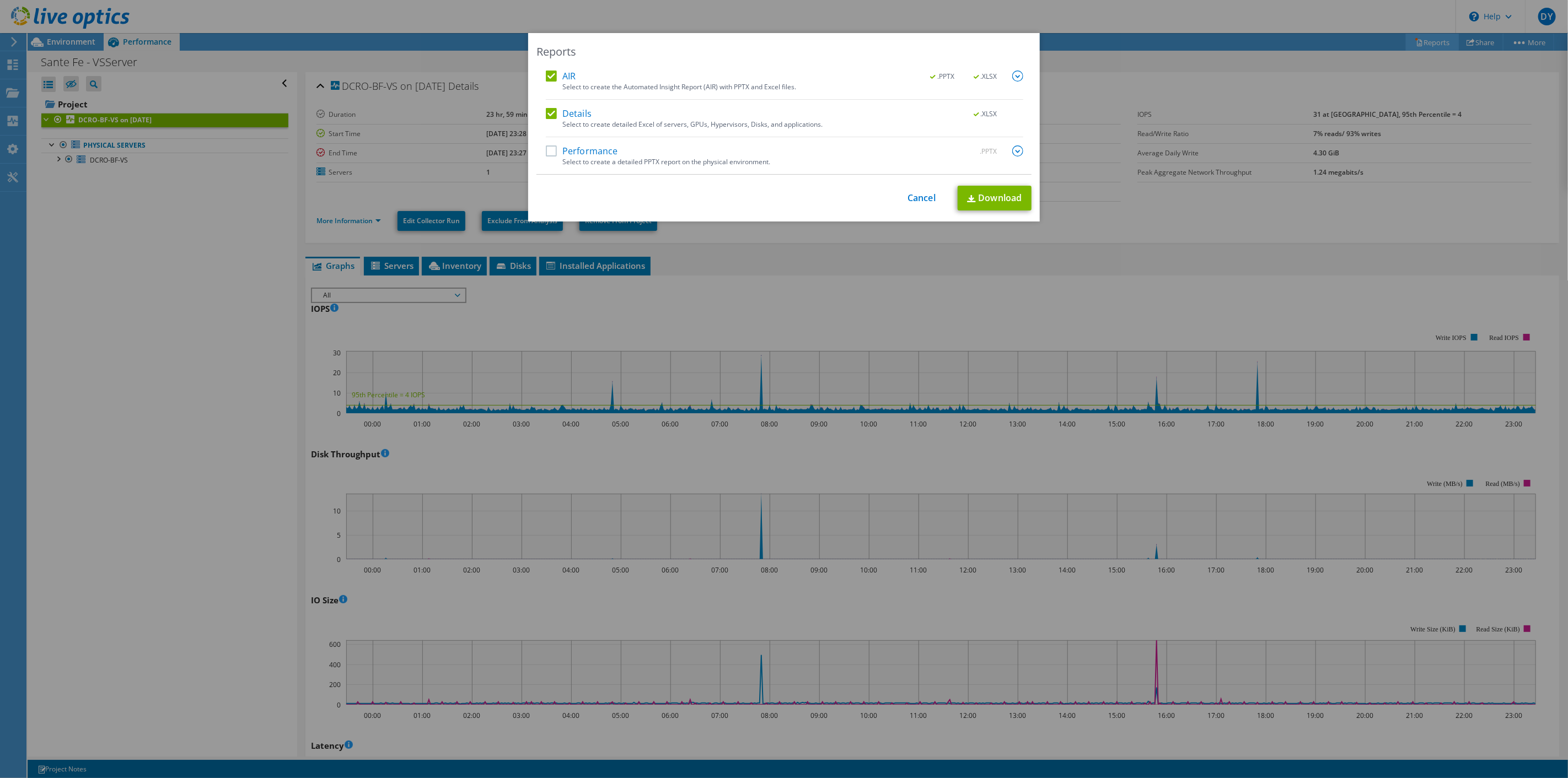
click at [1436, 43] on div "Reports AIR .PPTX .XLSX Select to create the Automated Insight Report (AIR) wit…" at bounding box center [784, 389] width 1568 height 712
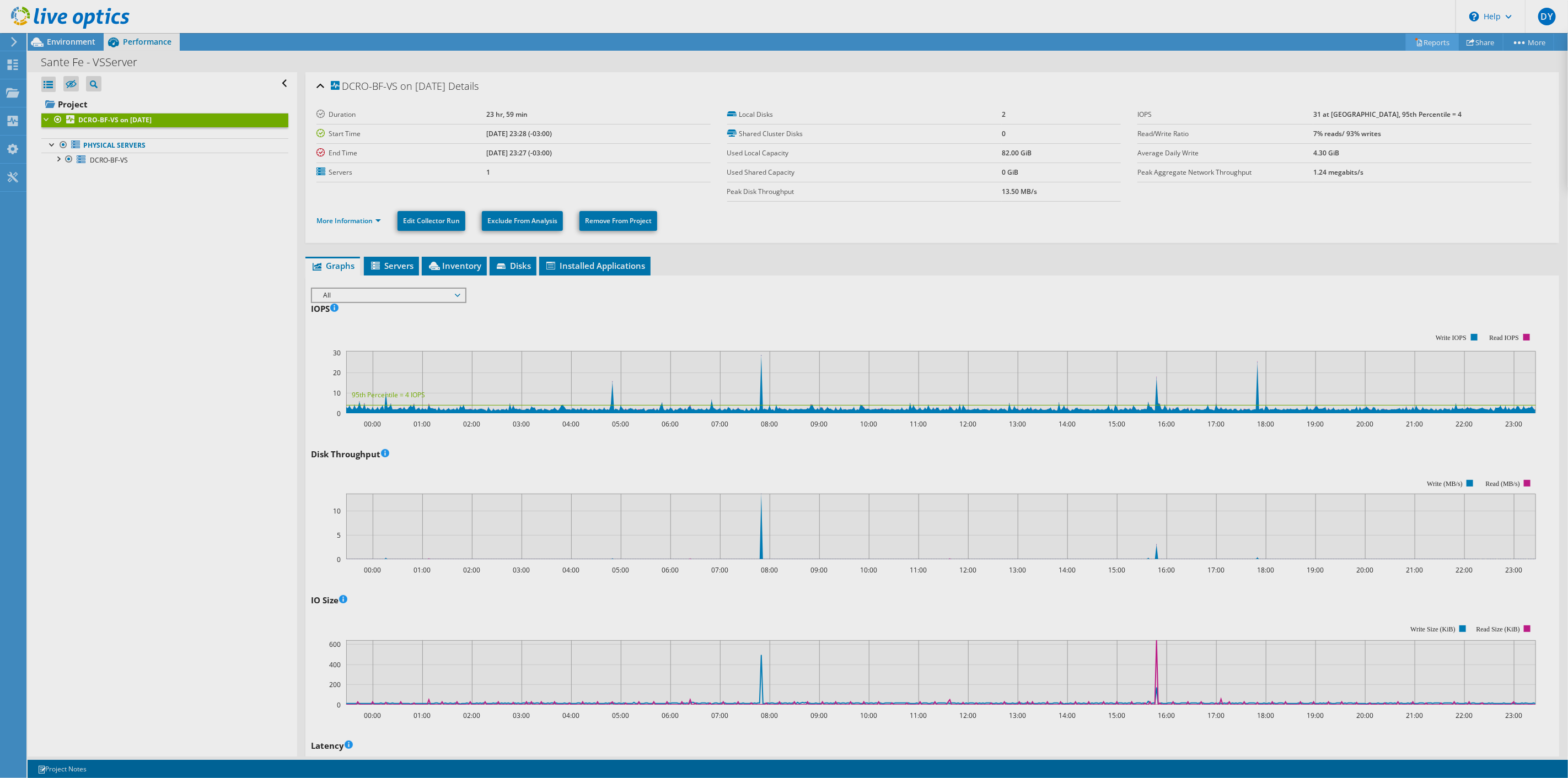
click at [1436, 43] on div "This project has been archived. No changes can be made, and graphs and summary …" at bounding box center [798, 406] width 1540 height 745
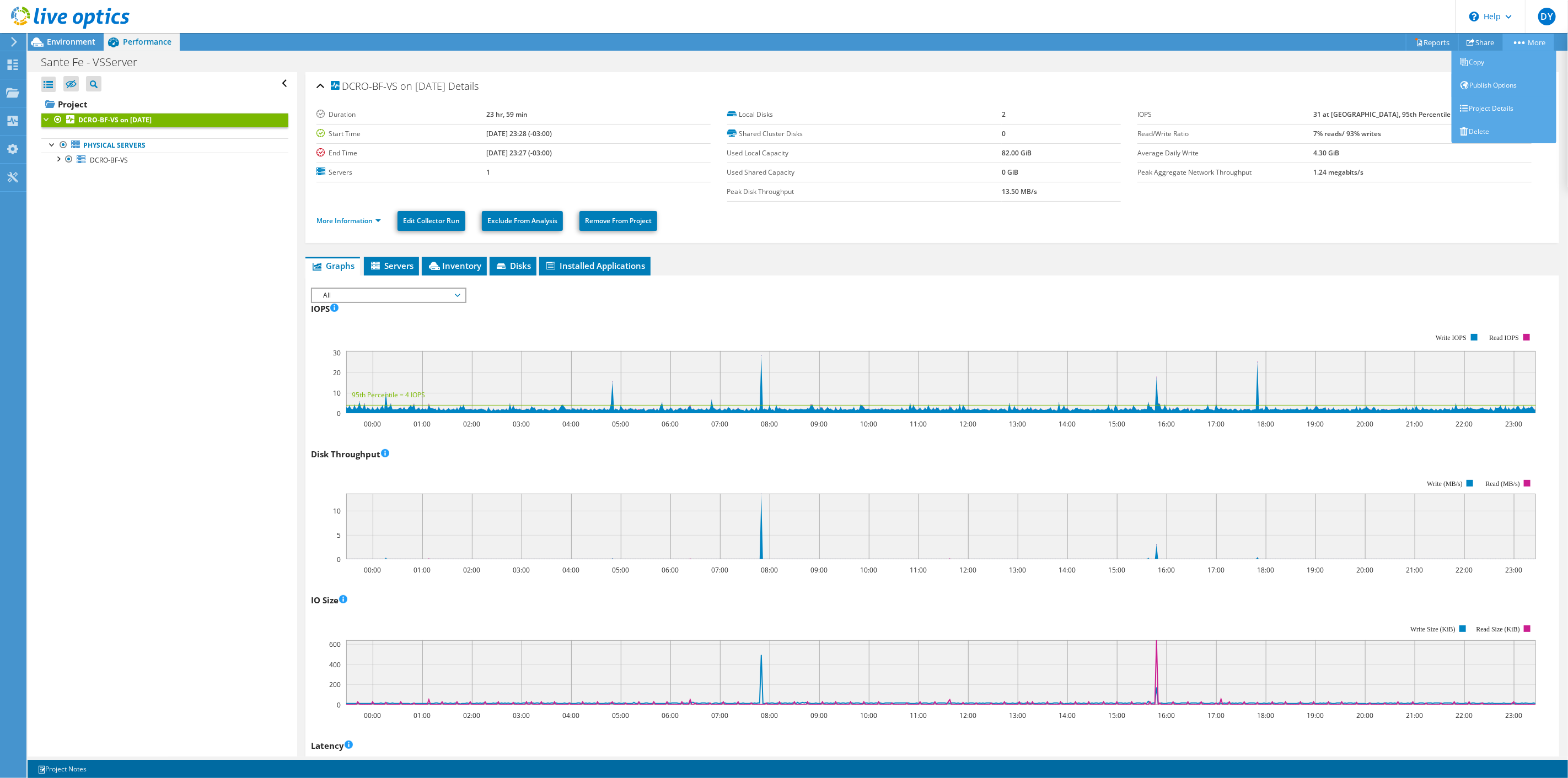
click at [1527, 43] on link "More" at bounding box center [1528, 41] width 51 height 17
click at [1487, 43] on link "Share" at bounding box center [1480, 41] width 45 height 17
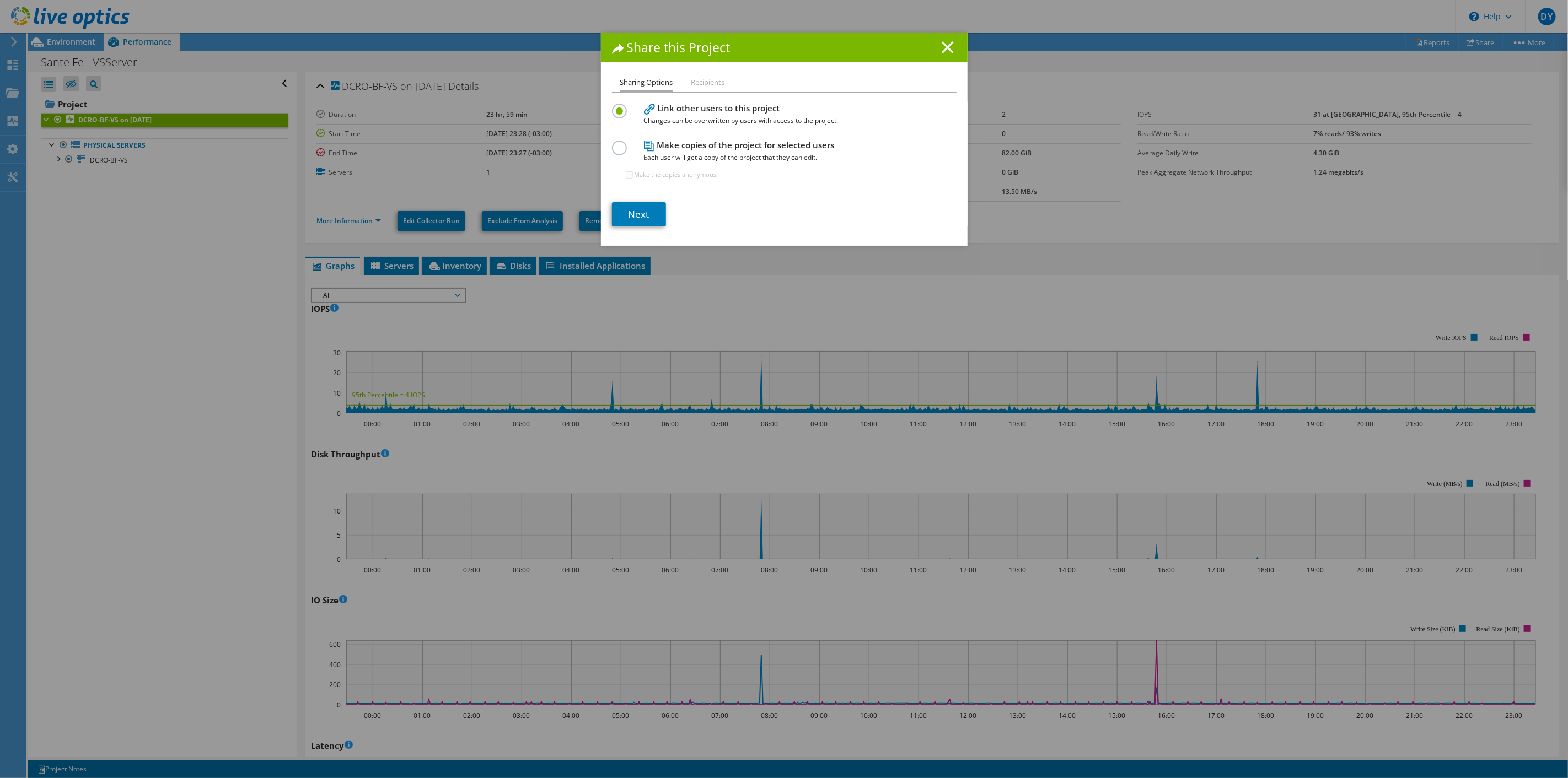
click at [945, 47] on icon at bounding box center [947, 47] width 12 height 12
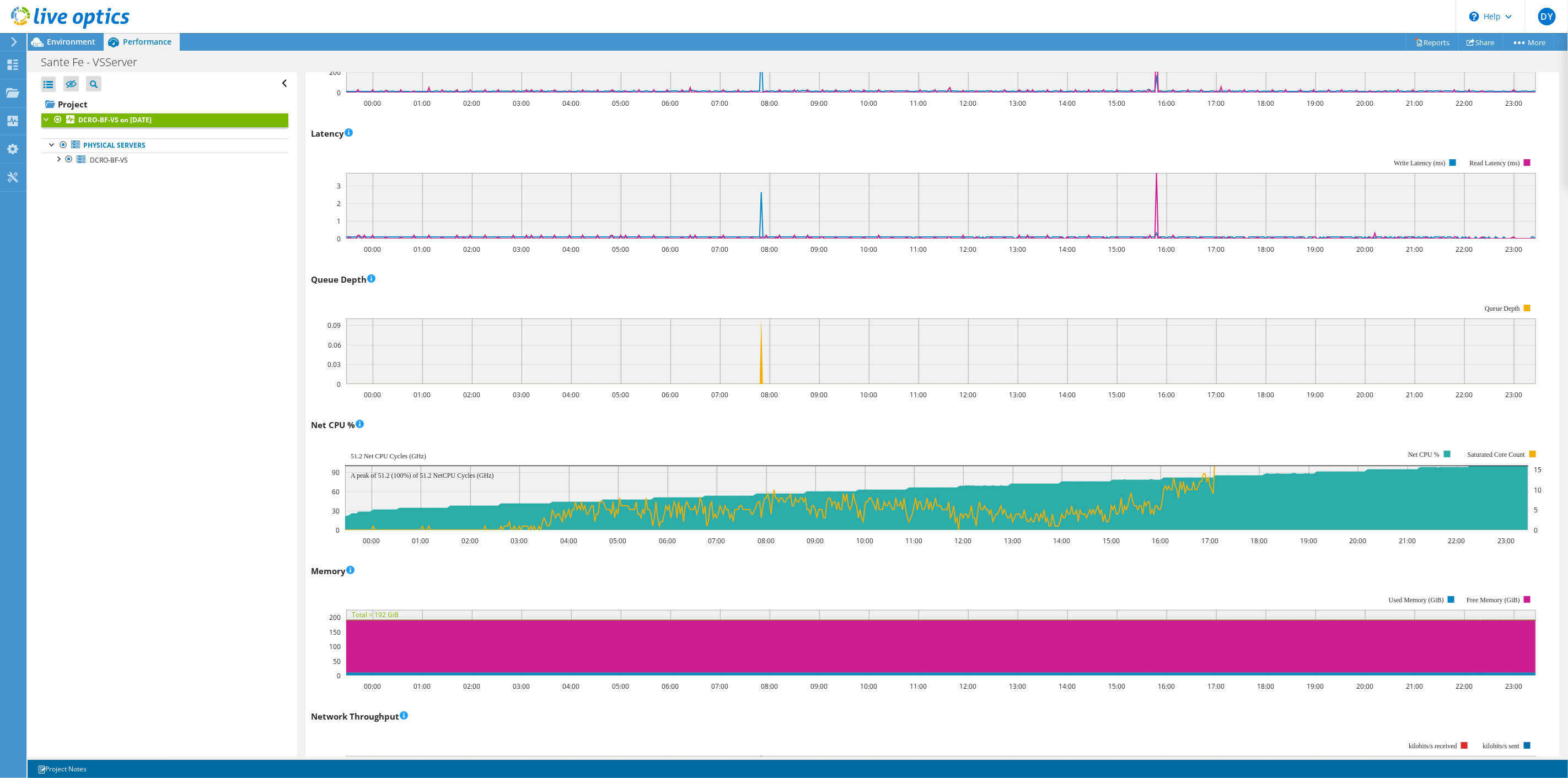
scroll to position [734, 0]
